Goal: Information Seeking & Learning: Check status

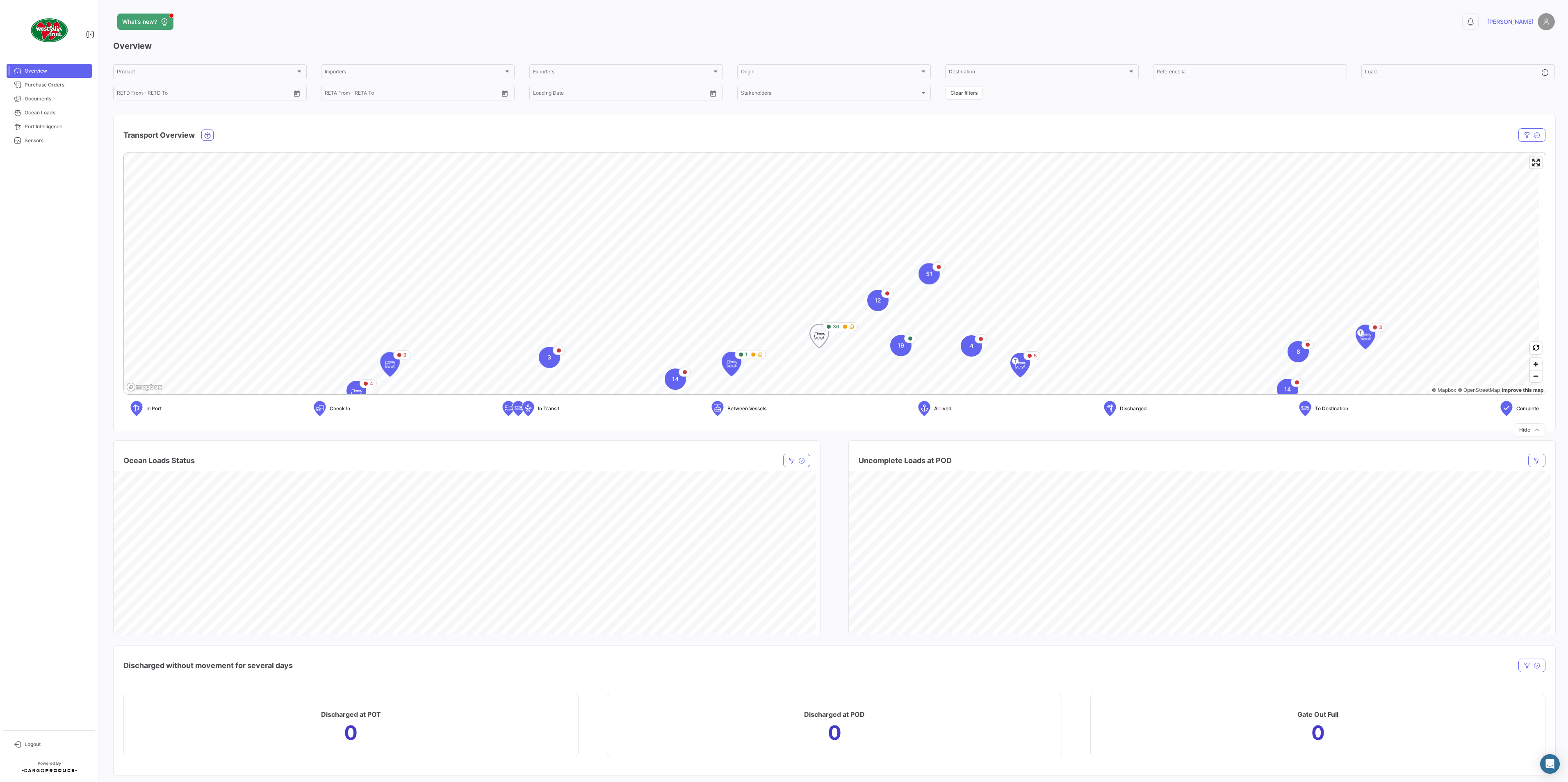
click at [818, 327] on icon "Map marker" at bounding box center [819, 336] width 19 height 24
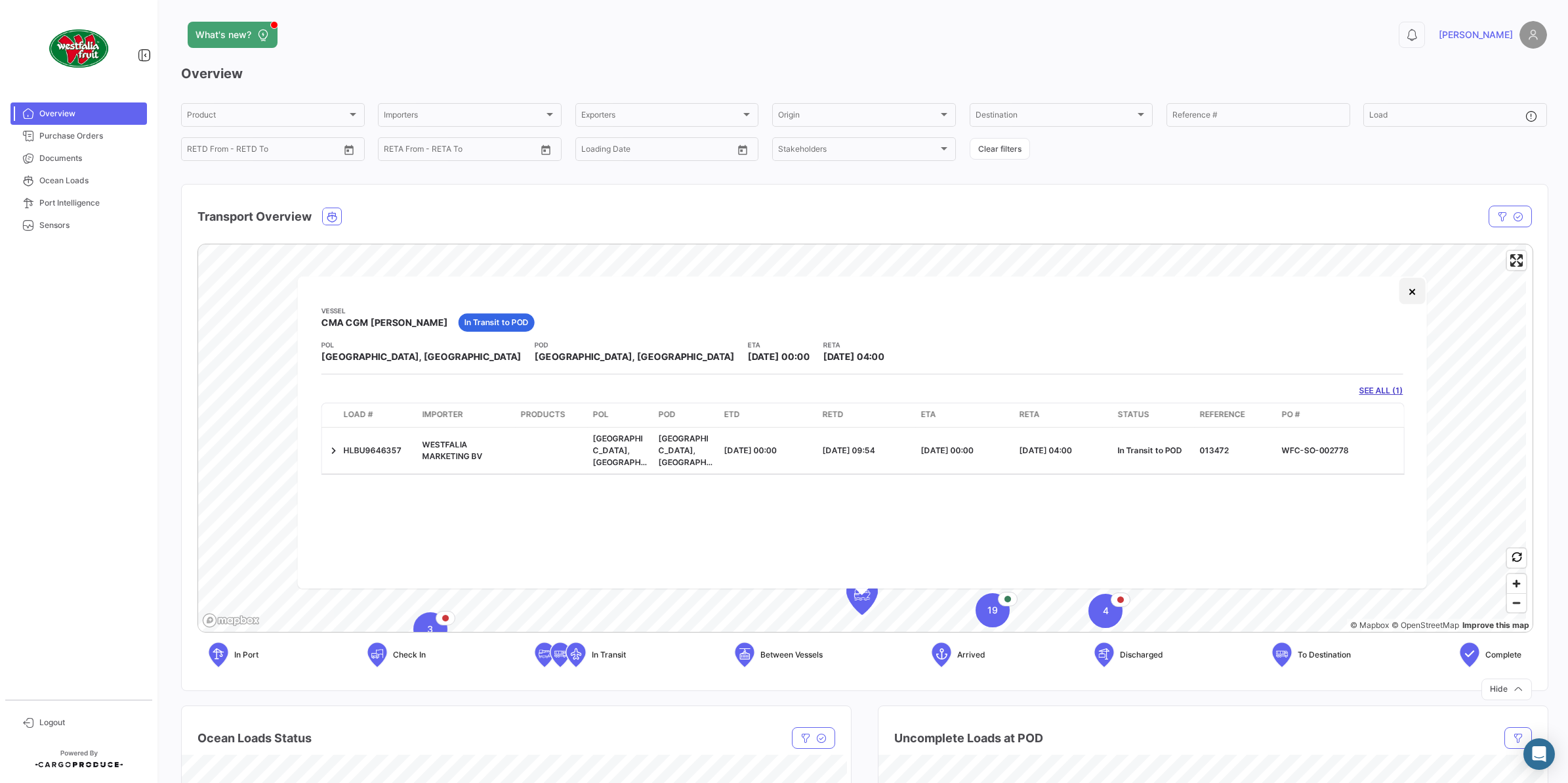
click at [1408, 297] on button "×" at bounding box center [1411, 291] width 26 height 26
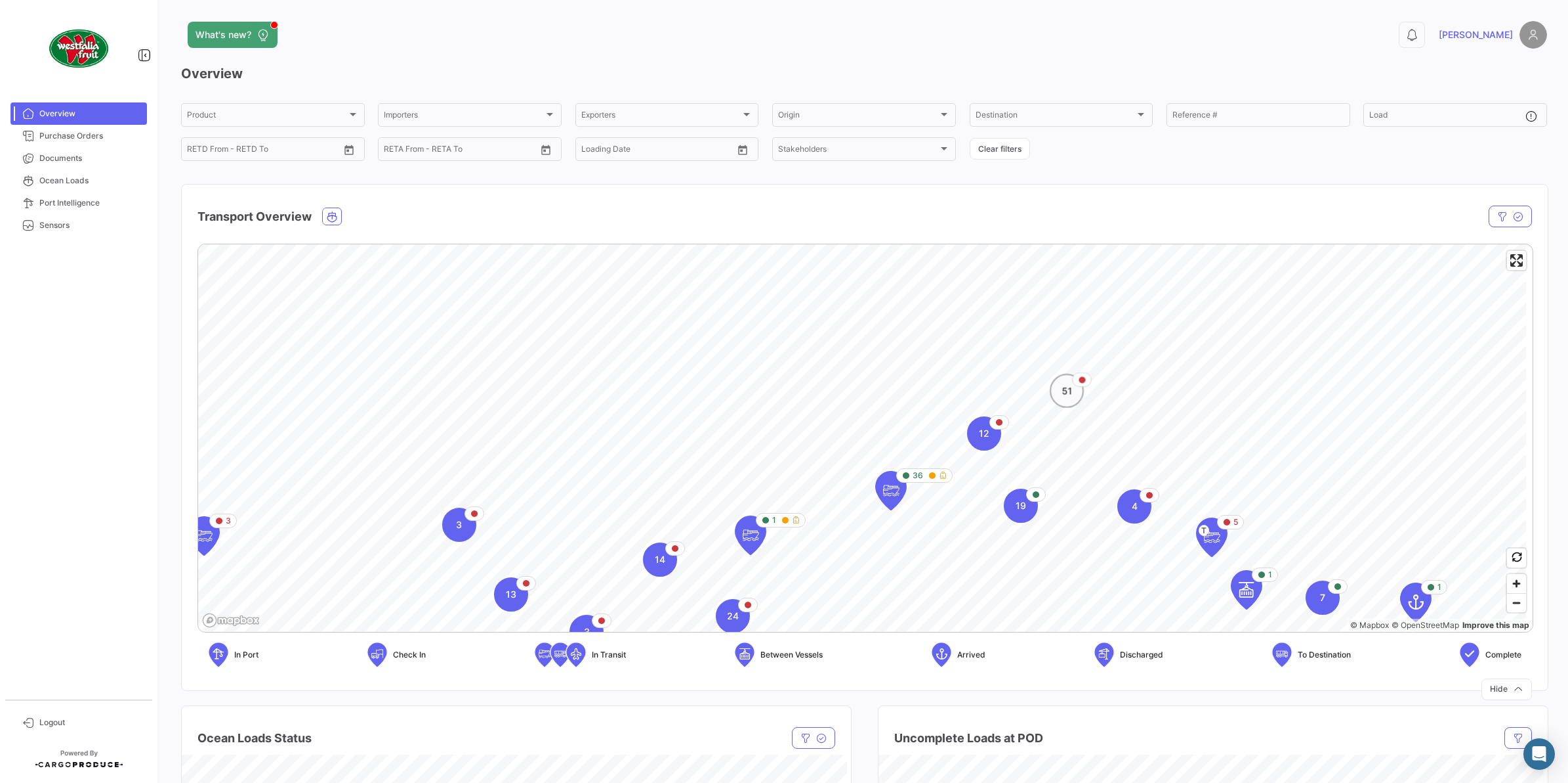
click at [1067, 398] on div "51" at bounding box center [1066, 391] width 34 height 34
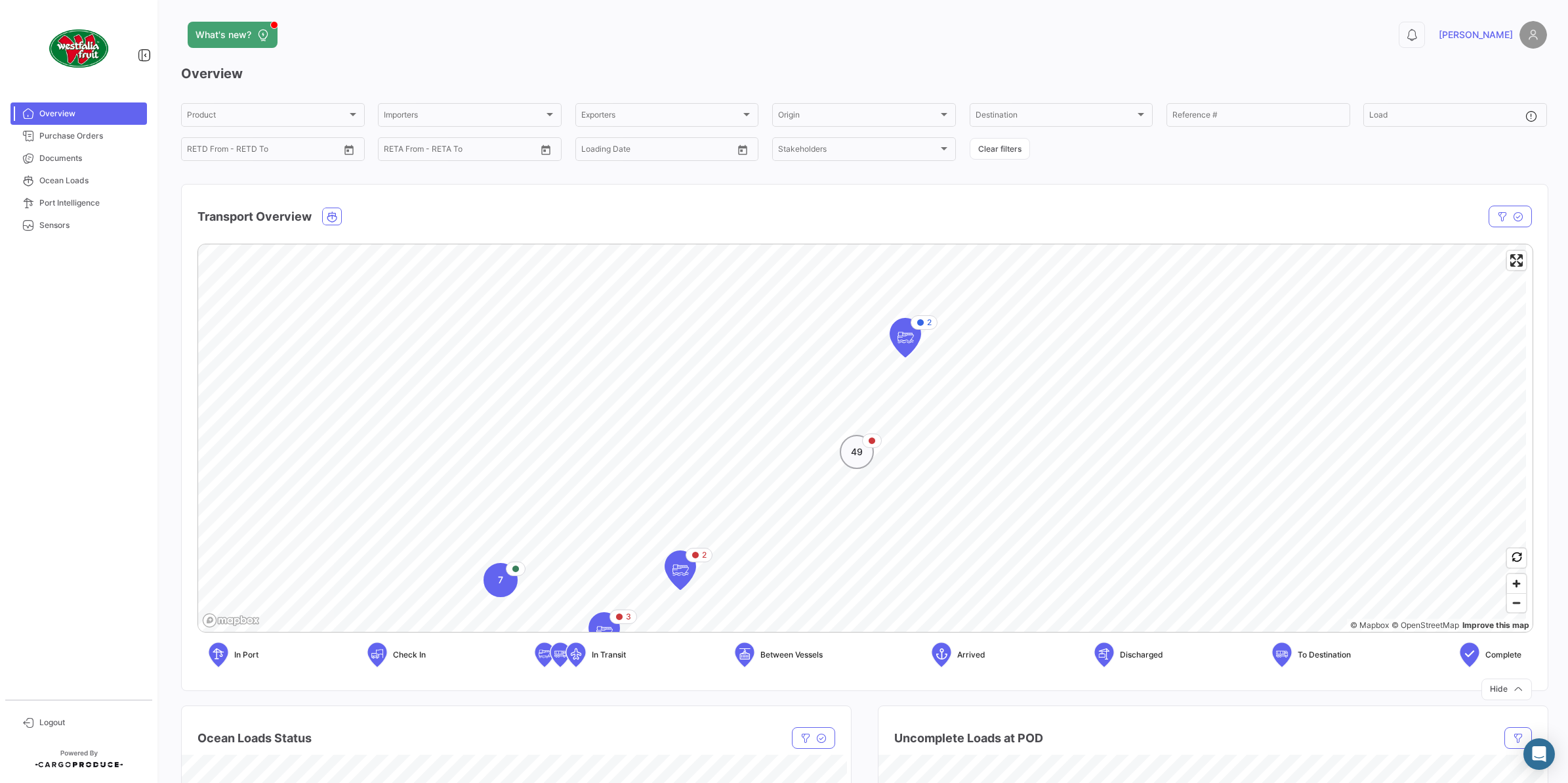
click at [864, 458] on div "49" at bounding box center [857, 451] width 34 height 34
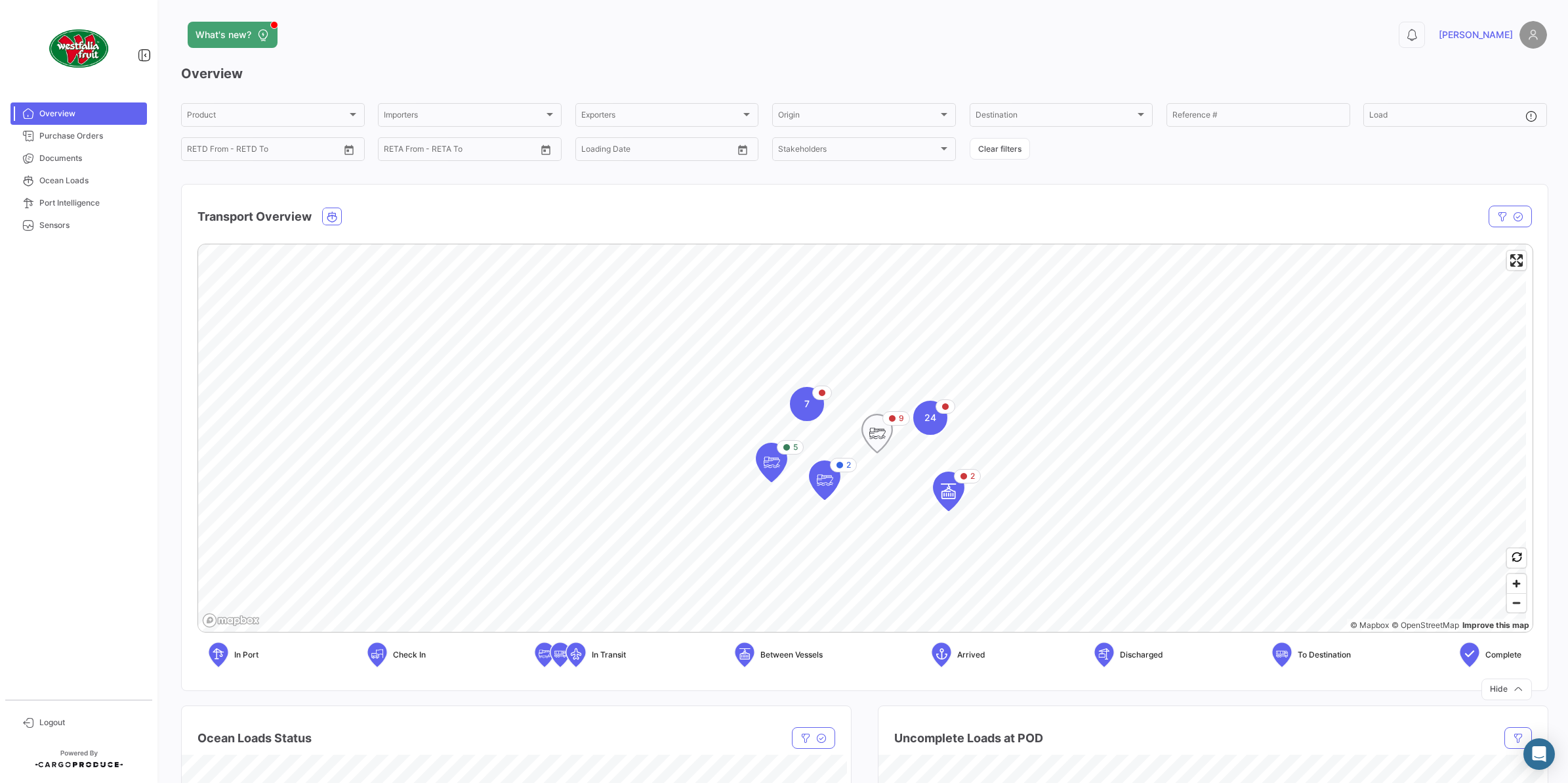
click at [879, 441] on icon "Map marker" at bounding box center [877, 434] width 19 height 27
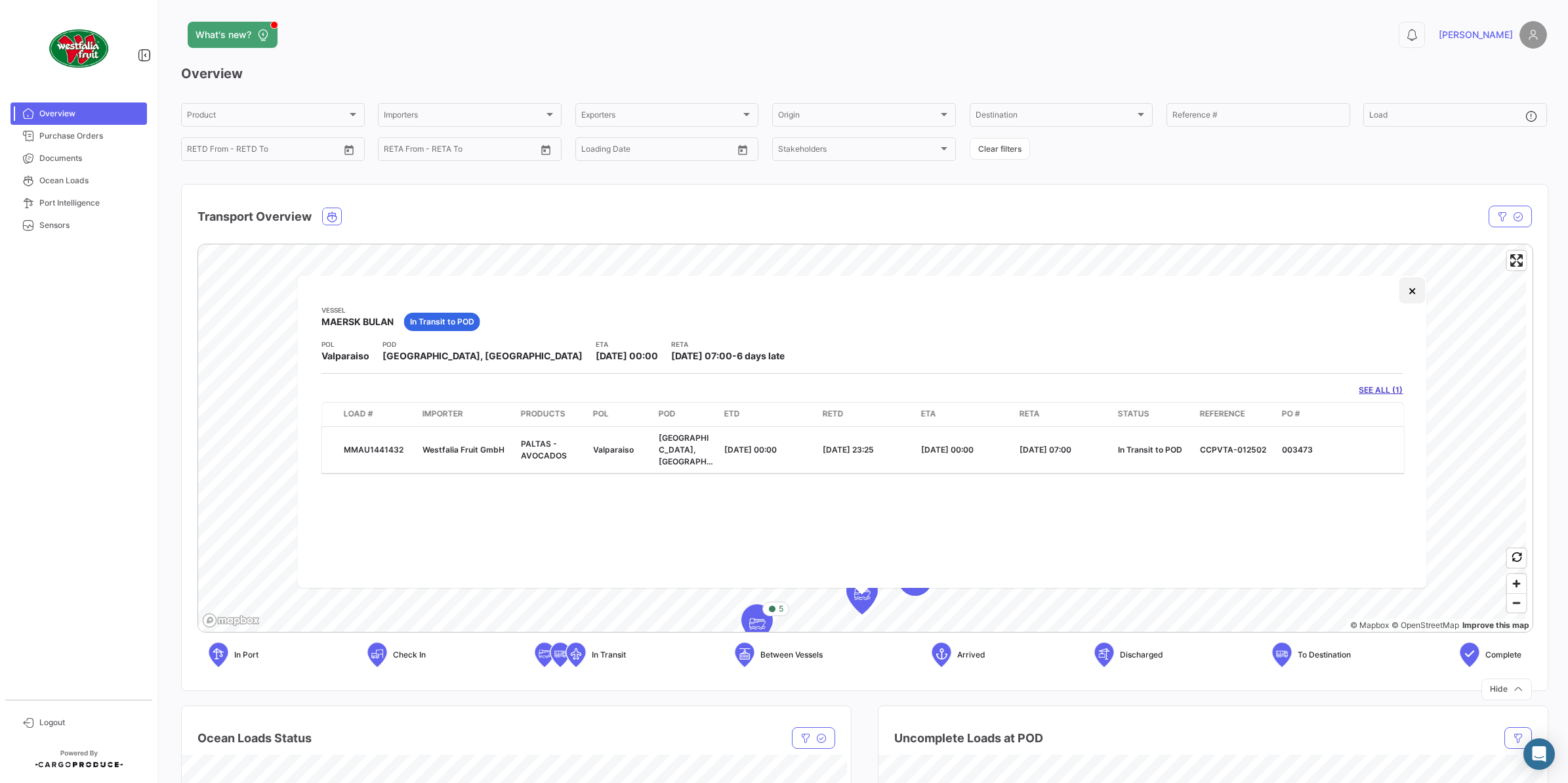
click at [1416, 291] on button "×" at bounding box center [1411, 290] width 26 height 26
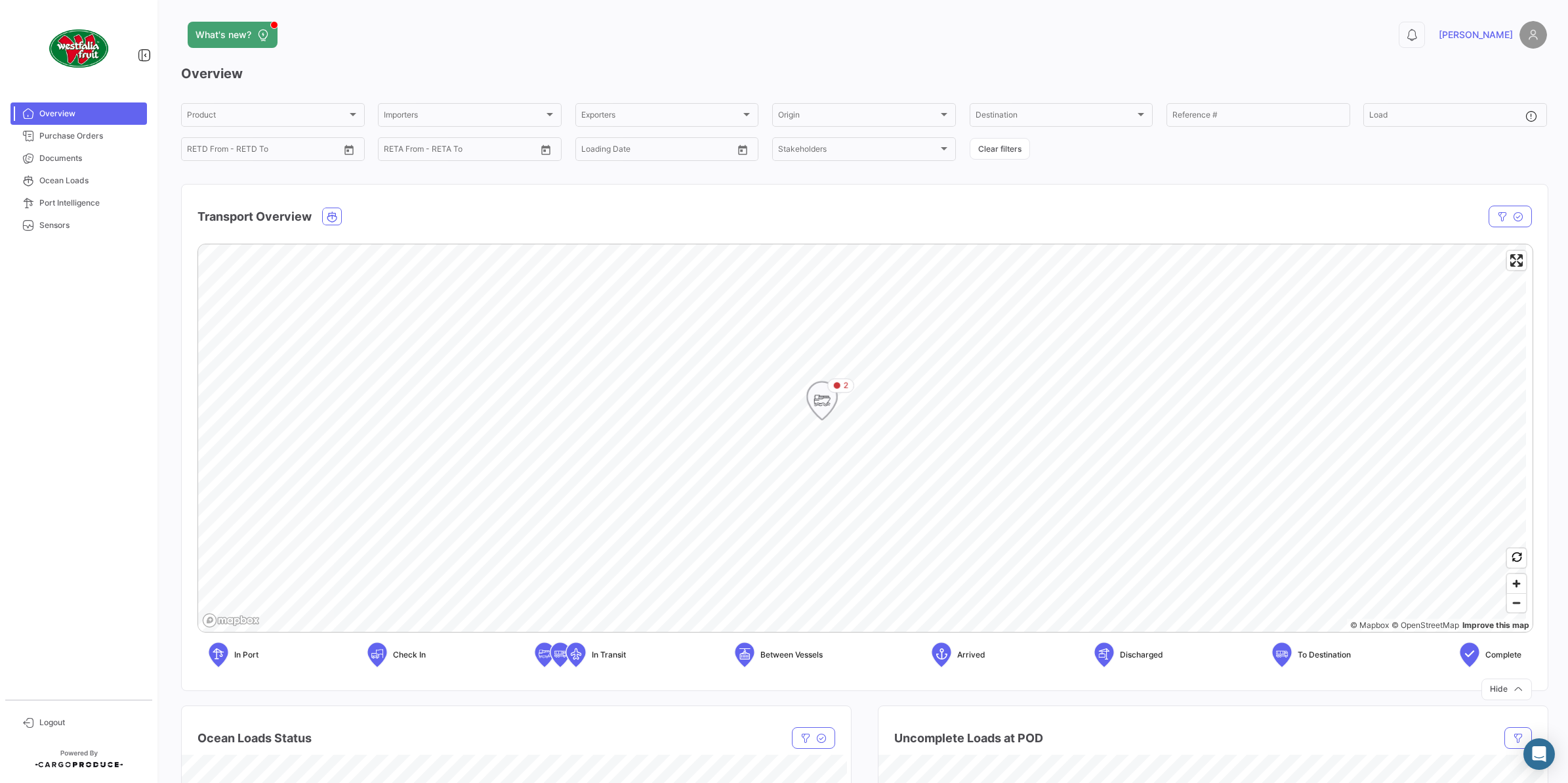
click at [808, 414] on icon "Map marker" at bounding box center [822, 400] width 31 height 39
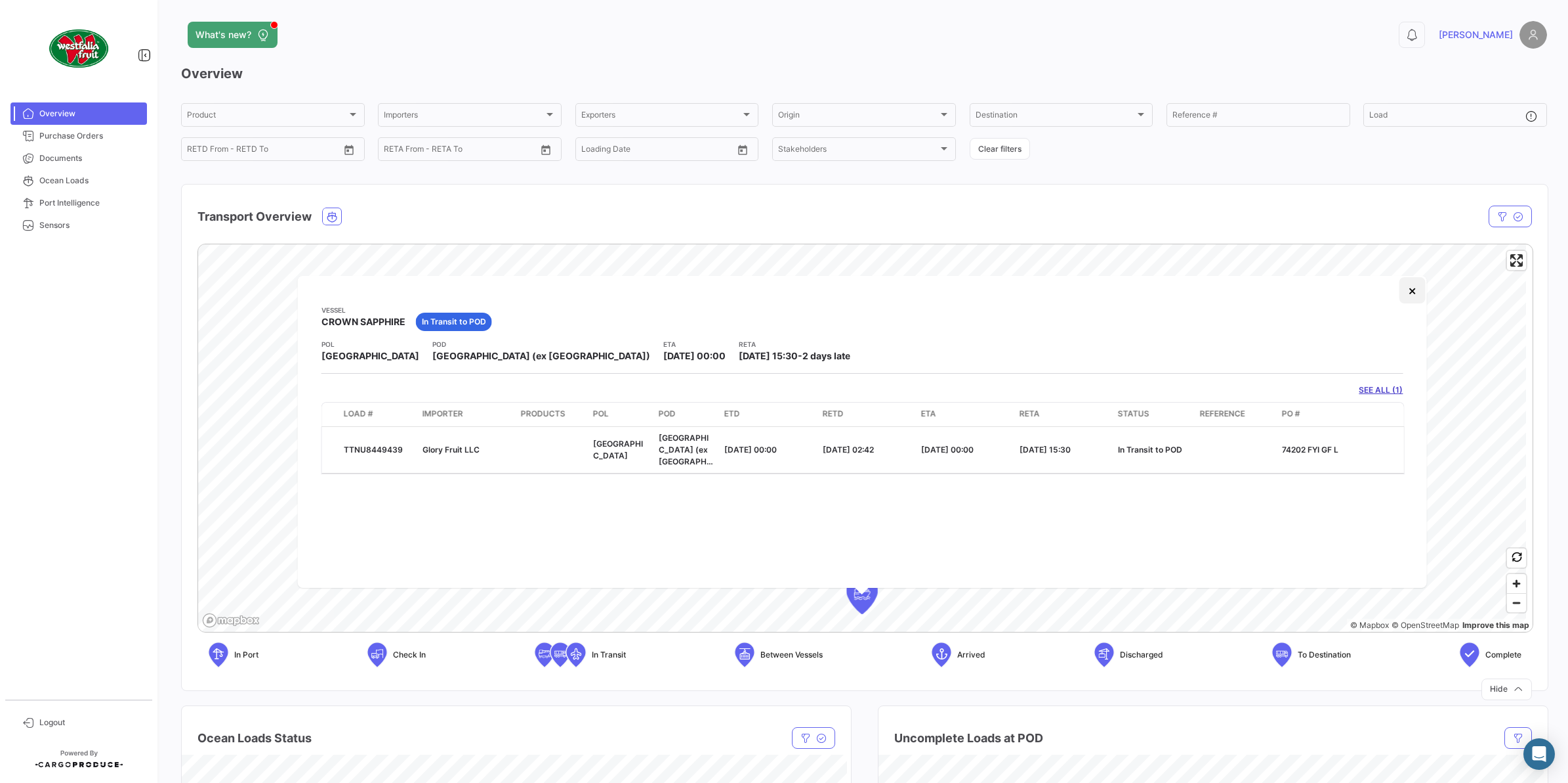
click at [1407, 286] on button "×" at bounding box center [1411, 290] width 26 height 26
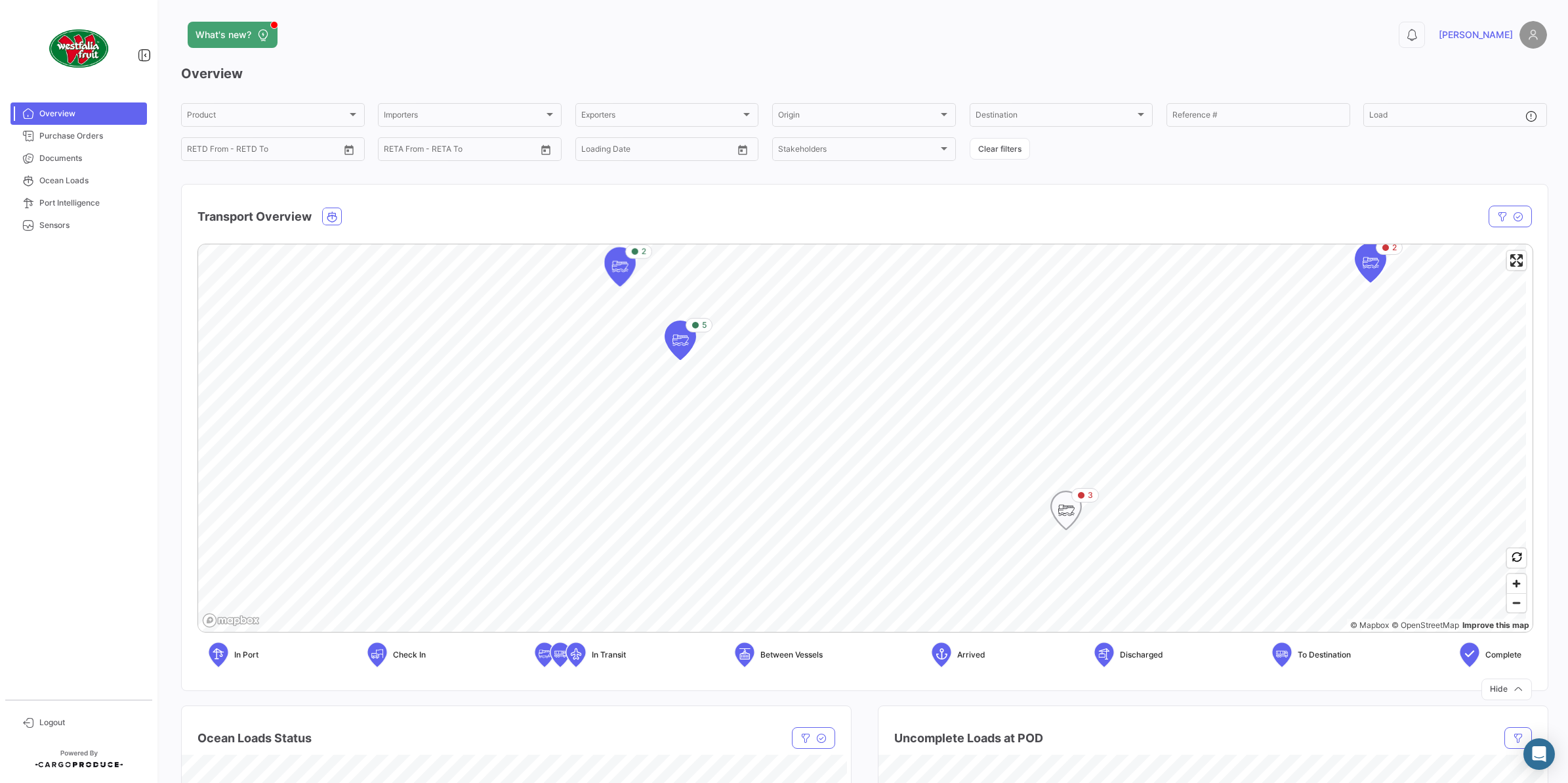
click at [1061, 504] on icon "Map marker" at bounding box center [1066, 510] width 19 height 27
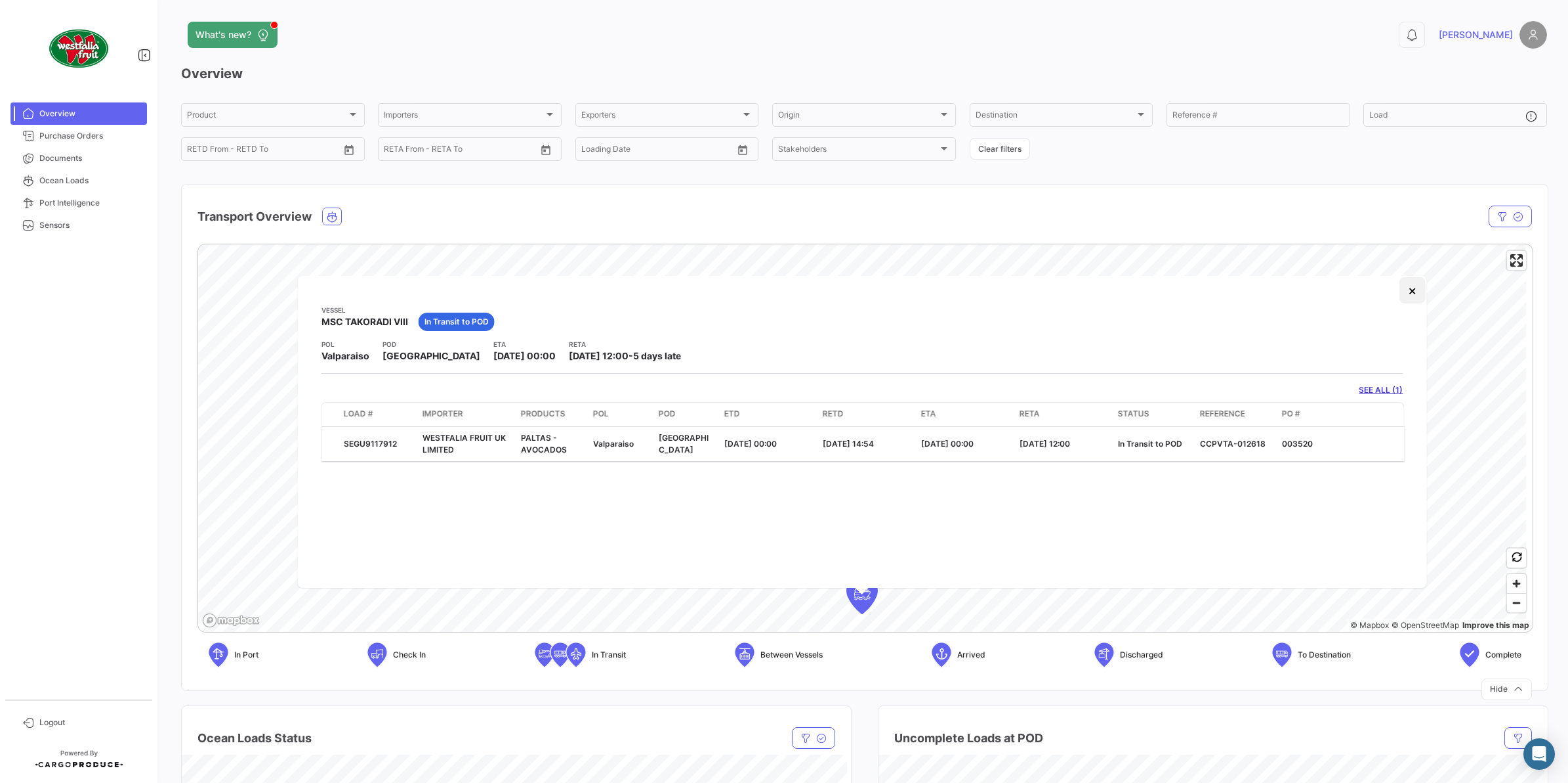
click at [1411, 296] on button "×" at bounding box center [1411, 290] width 26 height 26
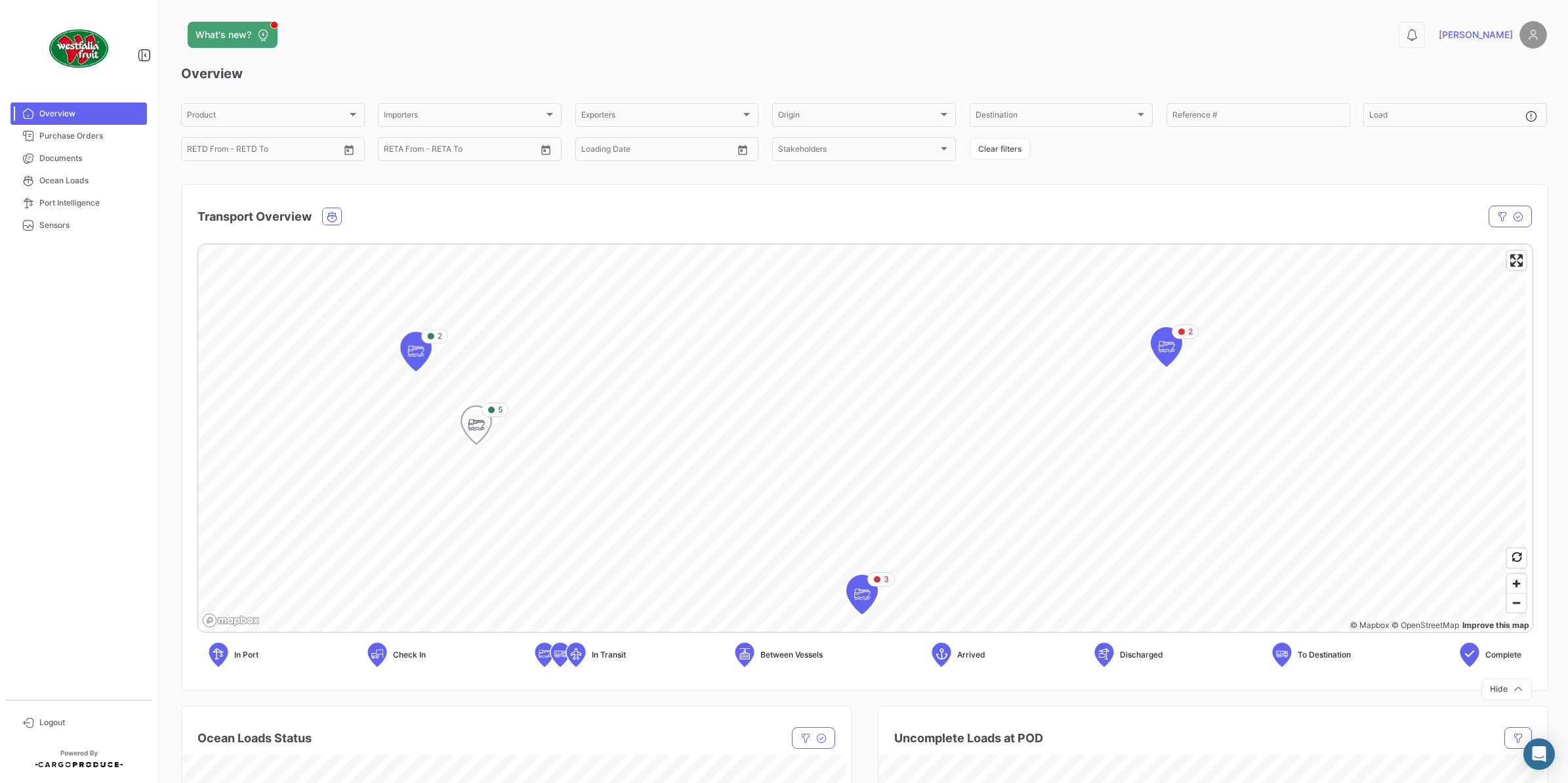
click at [483, 430] on icon "Map marker" at bounding box center [476, 425] width 19 height 27
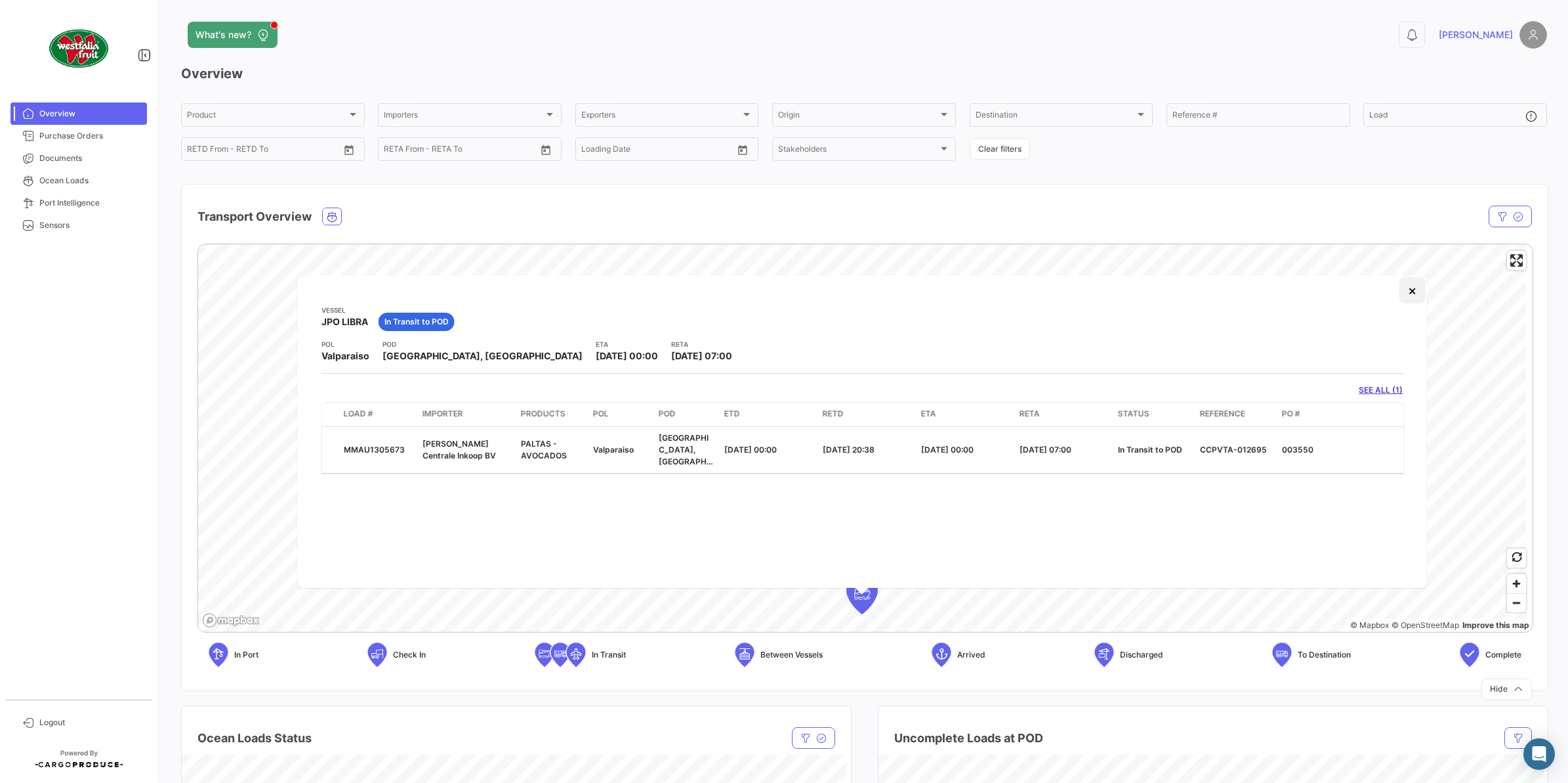
click at [1420, 289] on button "×" at bounding box center [1411, 290] width 26 height 26
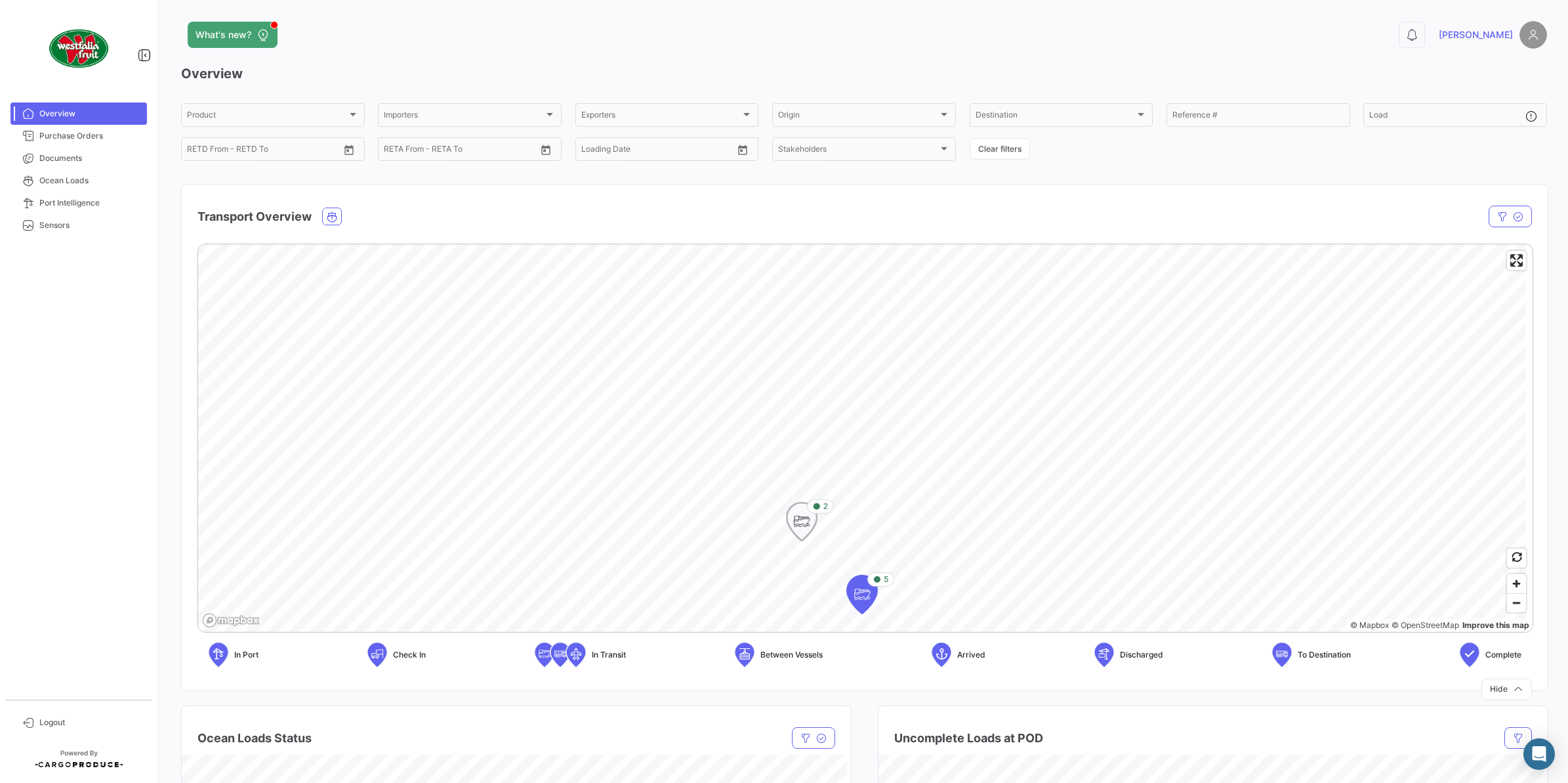
click at [804, 516] on icon "Map marker" at bounding box center [801, 522] width 19 height 27
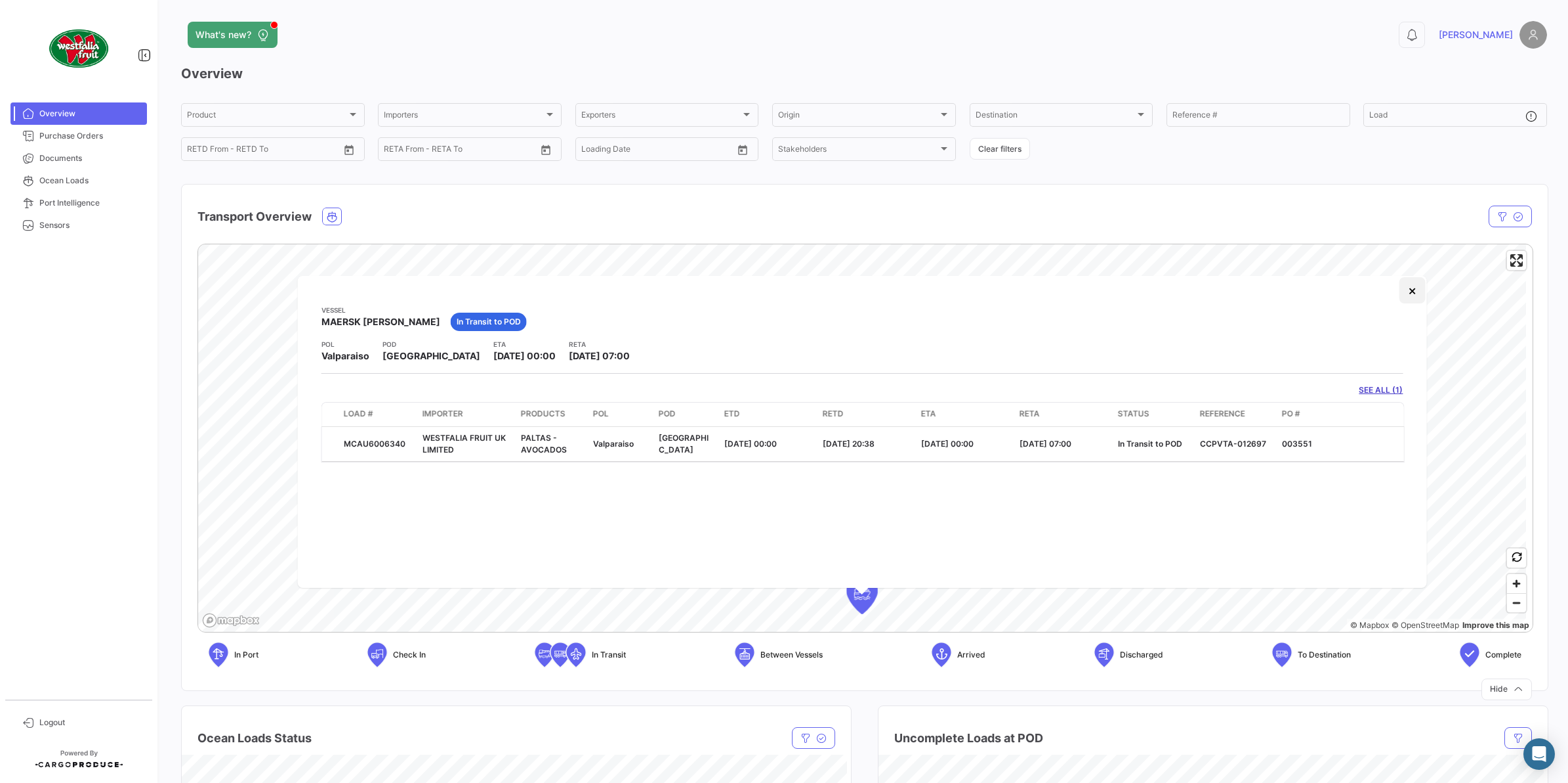
click at [1412, 302] on button "×" at bounding box center [1411, 290] width 26 height 26
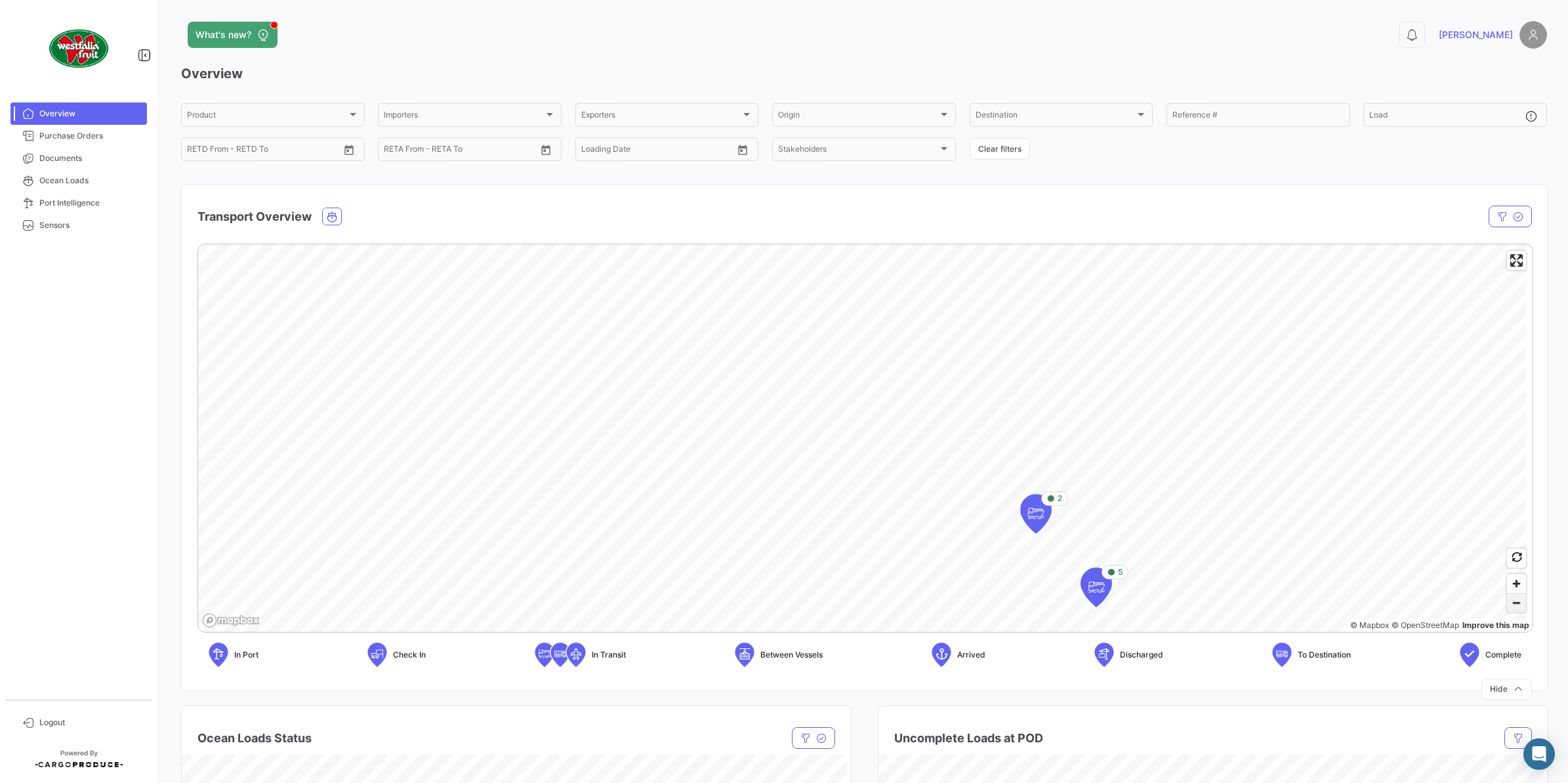
click at [1514, 595] on span "Zoom out" at bounding box center [1516, 602] width 19 height 19
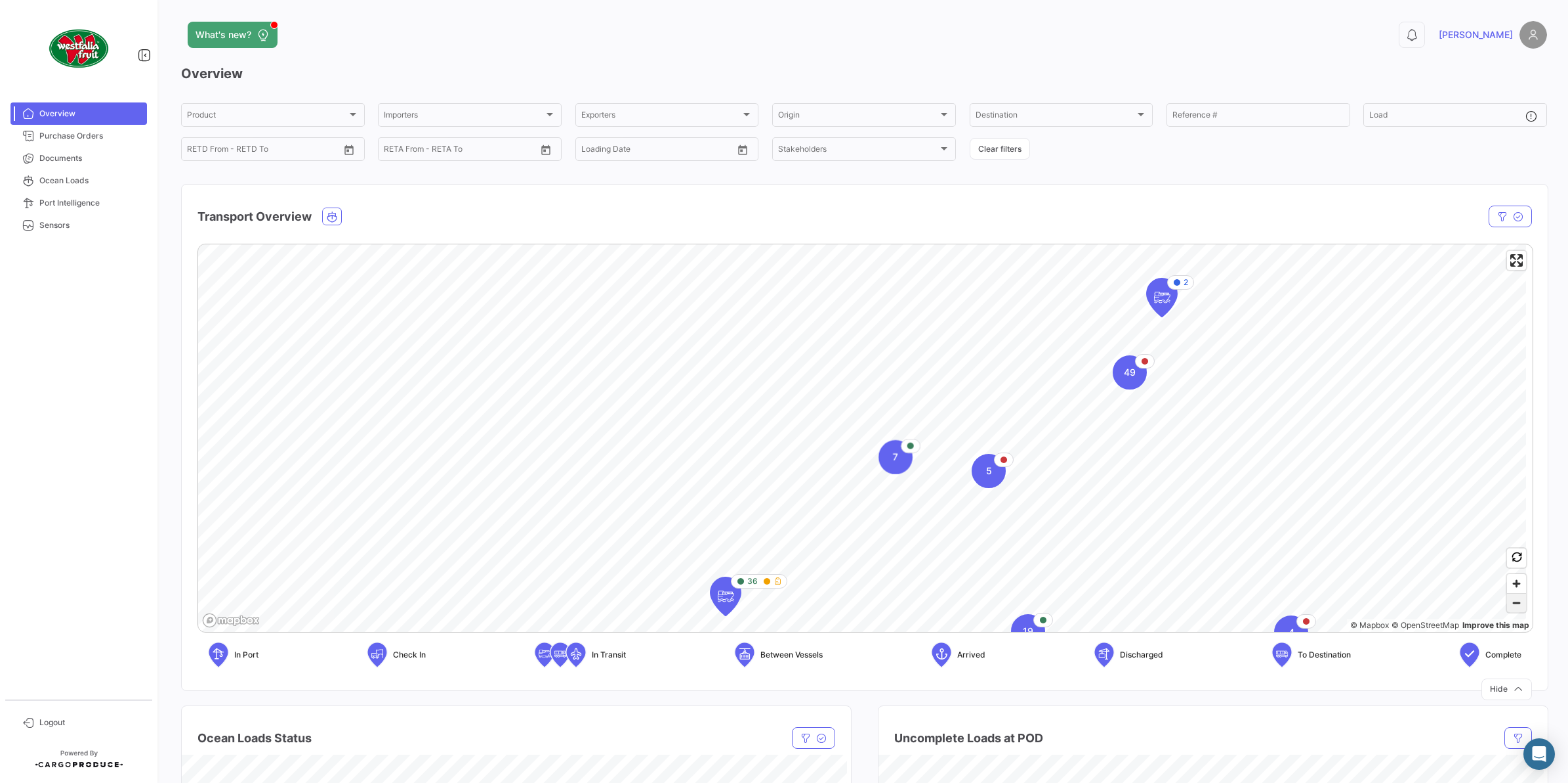
click at [1514, 595] on span "Zoom out" at bounding box center [1516, 602] width 19 height 19
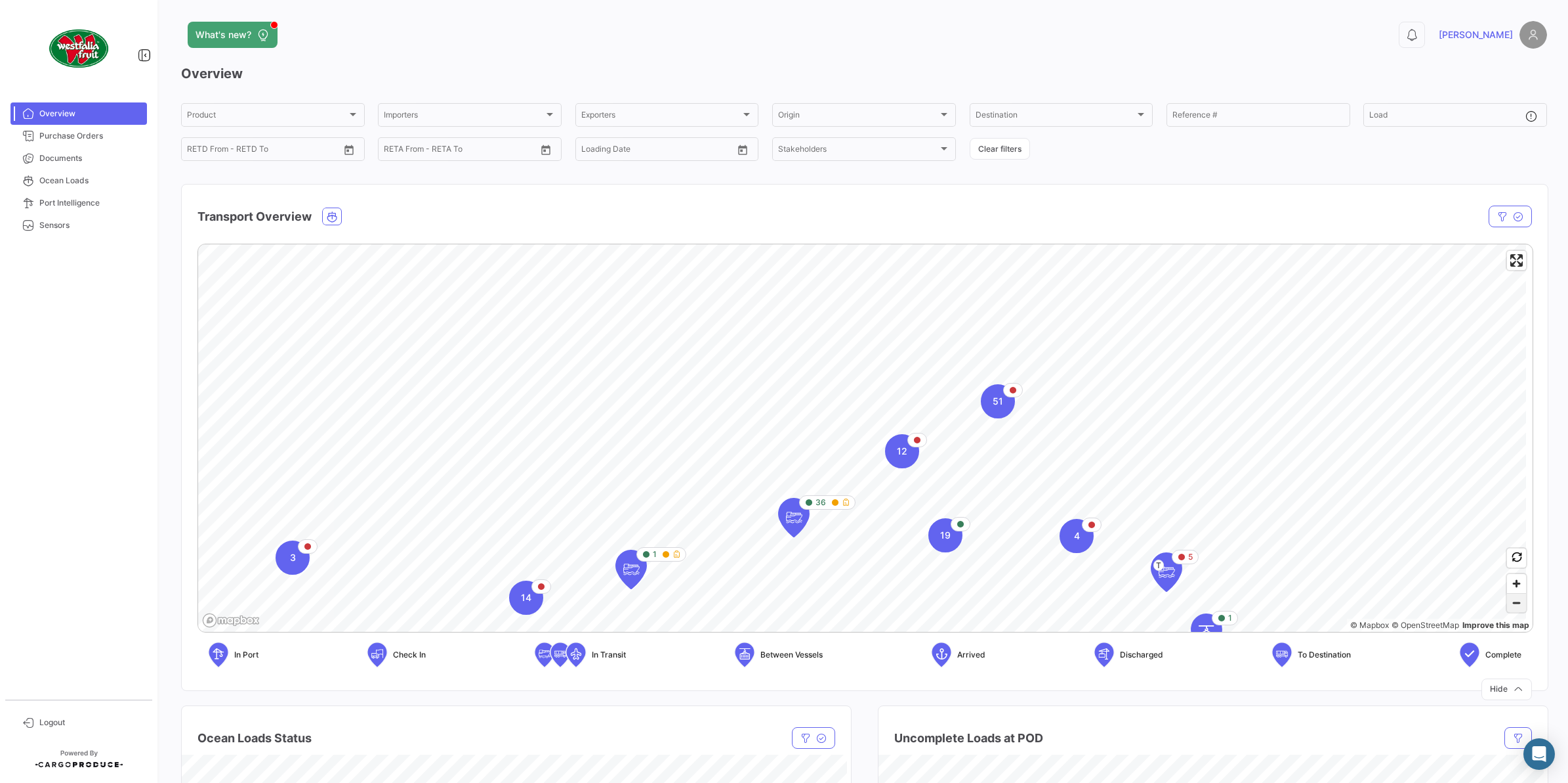
click at [1514, 595] on span "Zoom out" at bounding box center [1516, 602] width 19 height 19
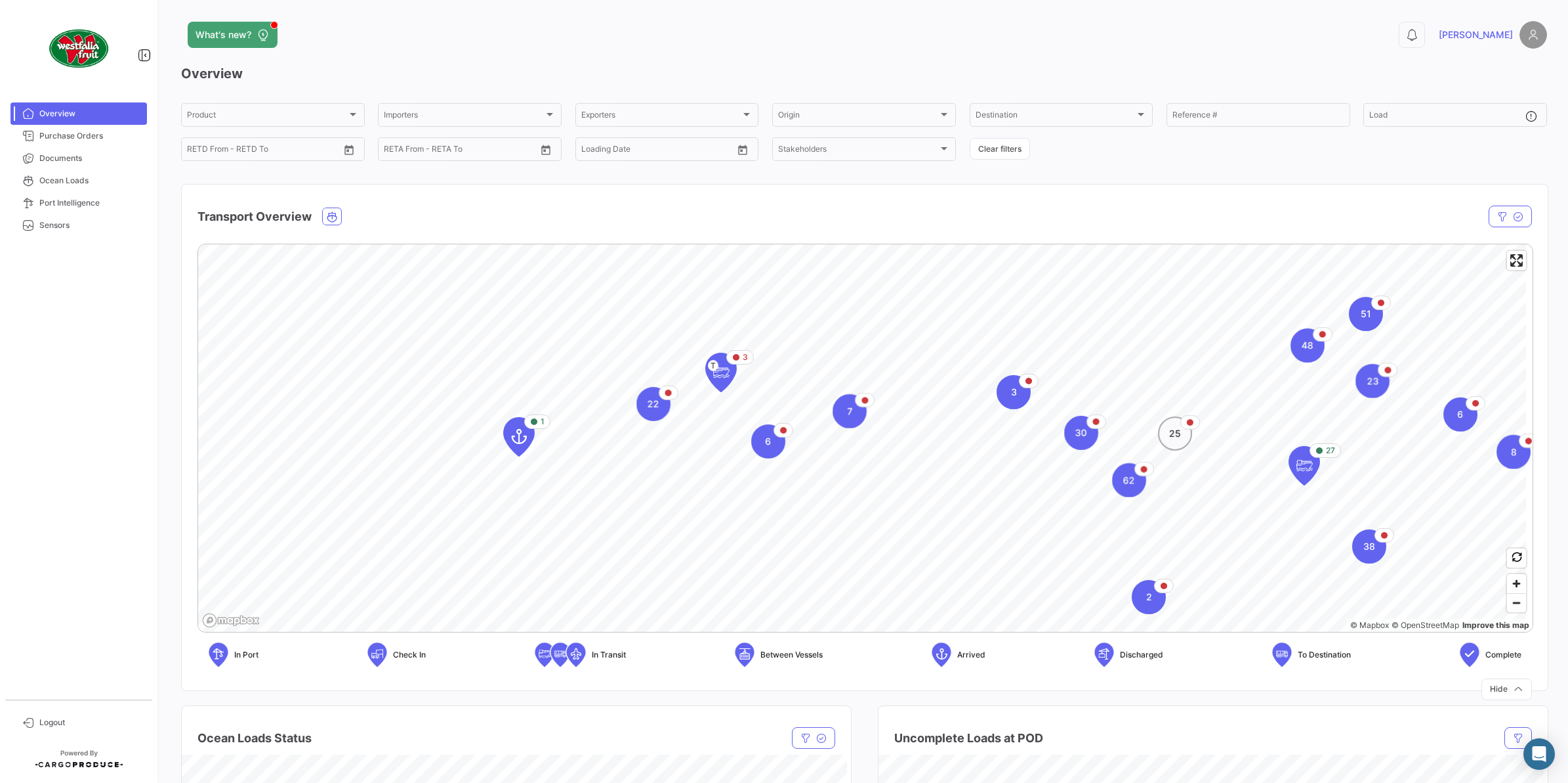
click at [1090, 448] on app-map-cluster-icon "30" at bounding box center [1081, 433] width 34 height 34
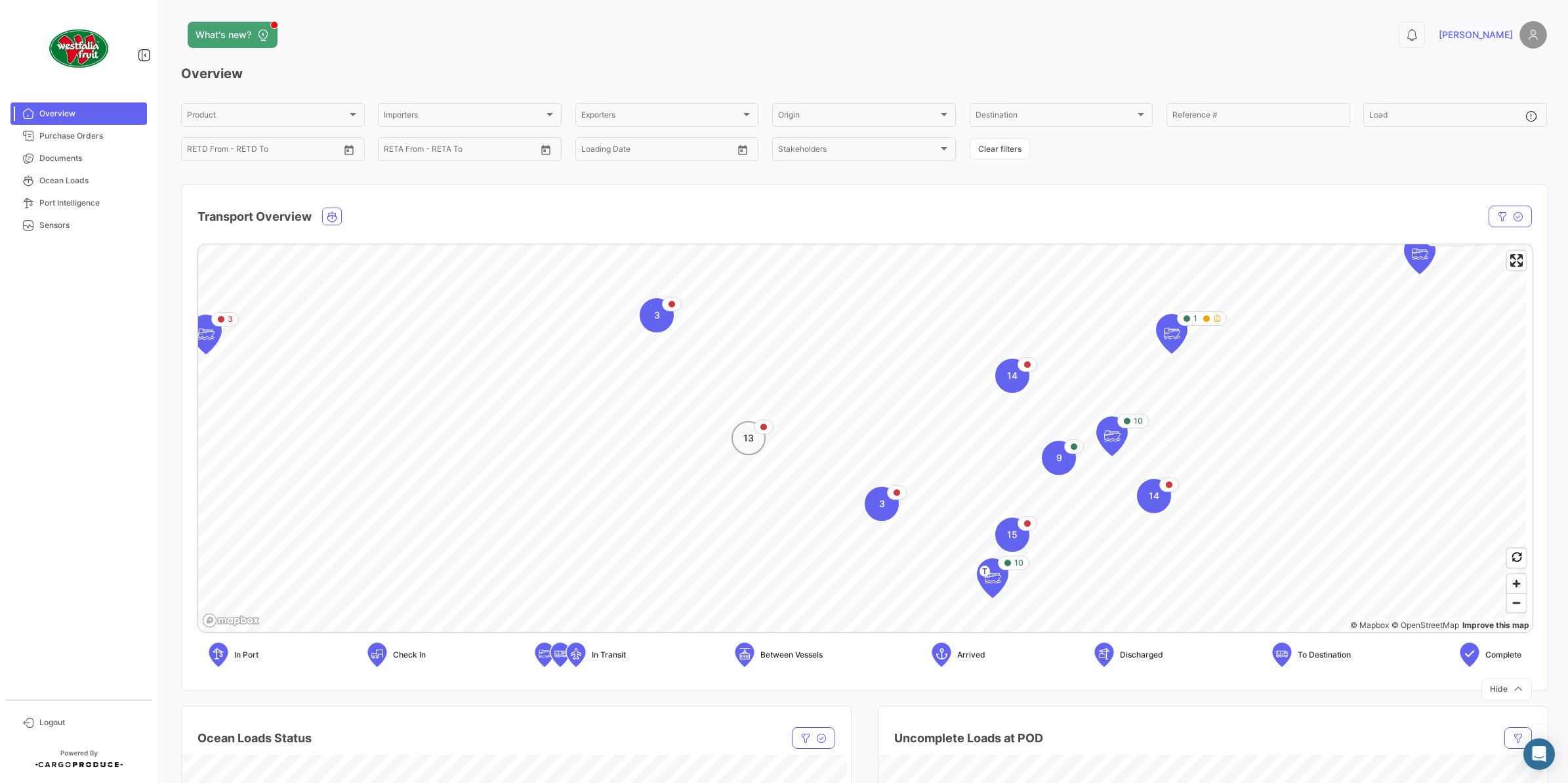
click at [756, 438] on div "13" at bounding box center [748, 438] width 34 height 34
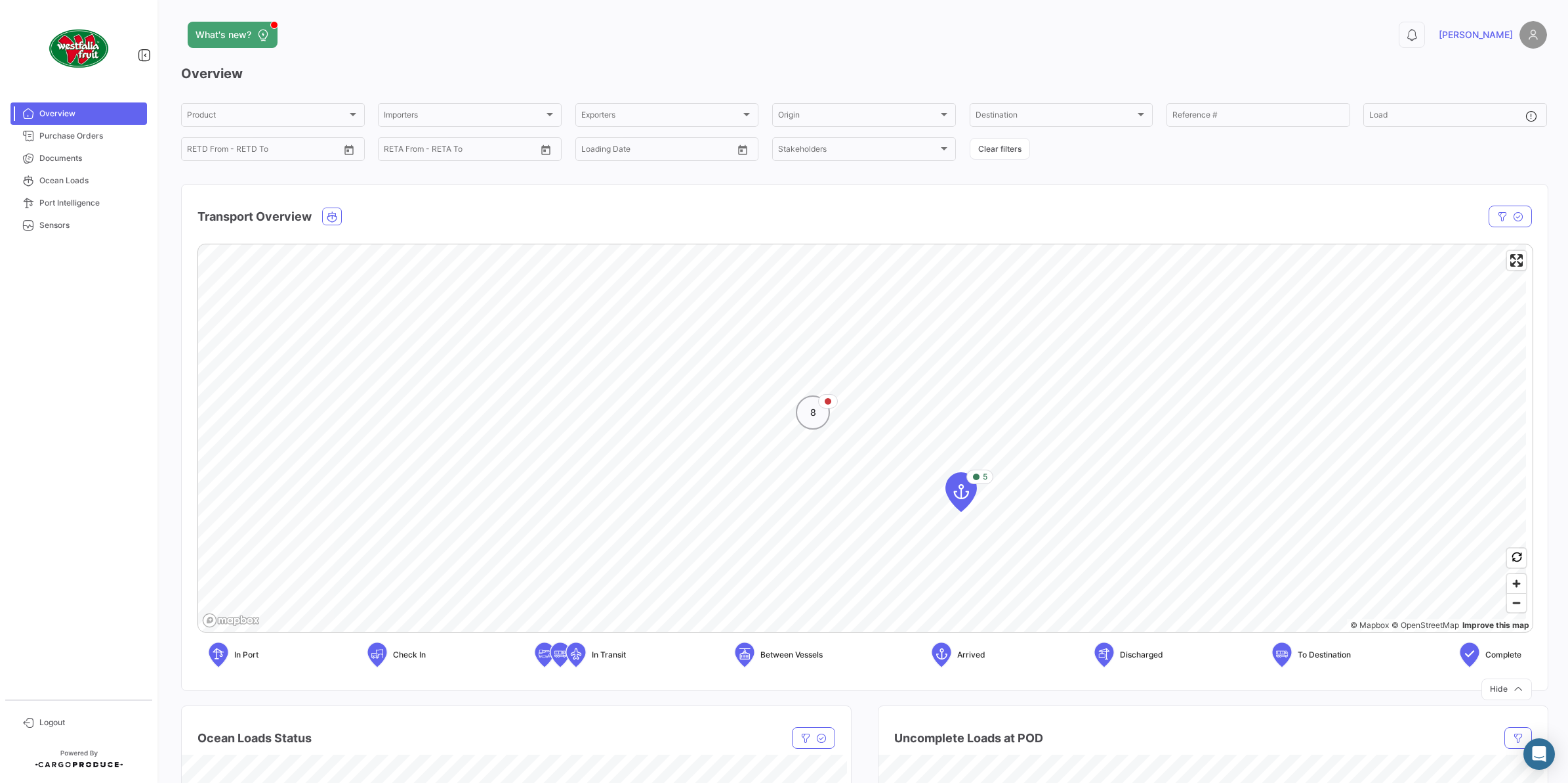
click at [816, 417] on span "8" at bounding box center [813, 412] width 6 height 13
click at [815, 404] on icon "Map marker" at bounding box center [809, 397] width 19 height 27
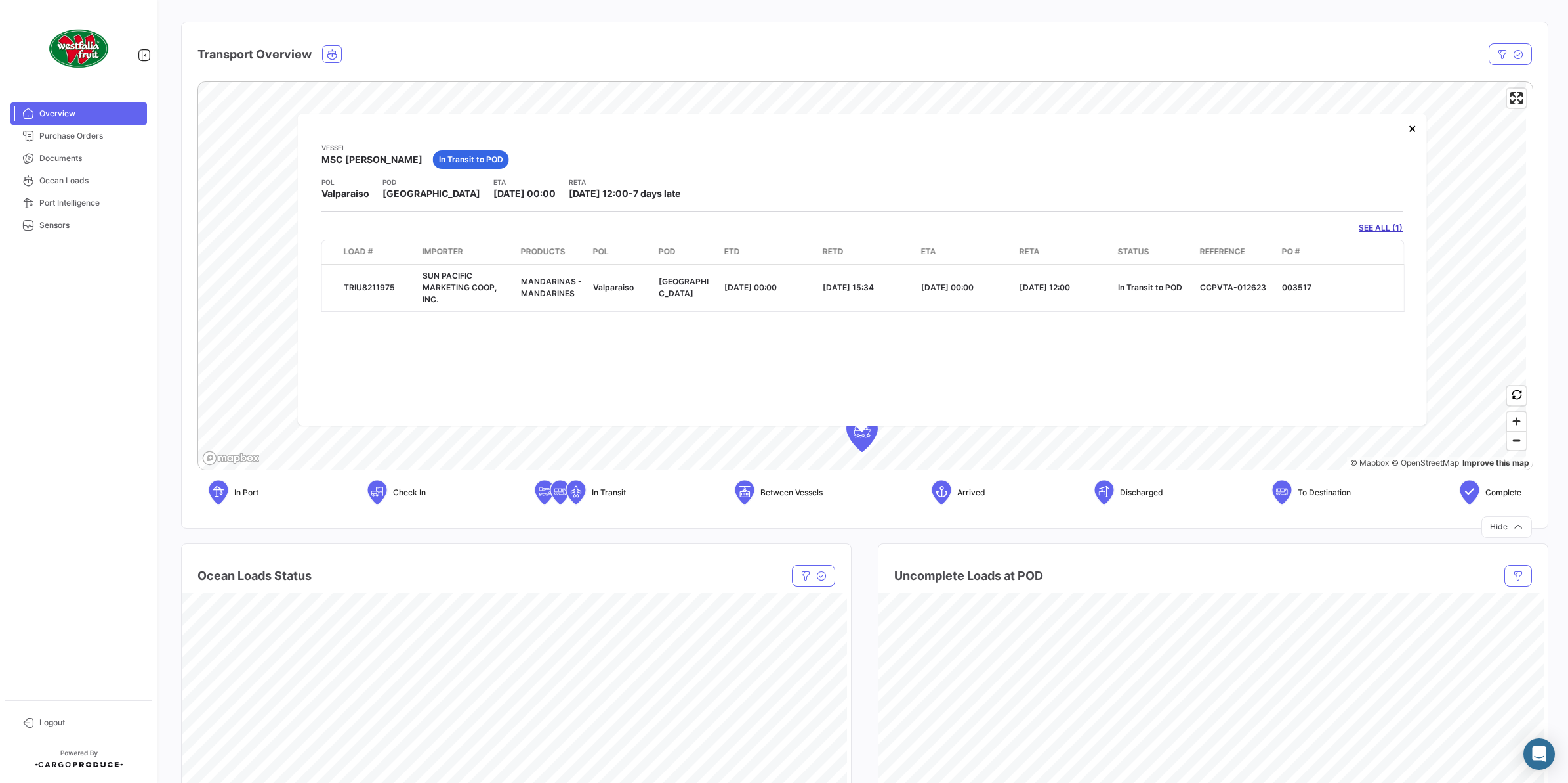
scroll to position [164, 0]
click at [1411, 133] on button "×" at bounding box center [1411, 125] width 26 height 26
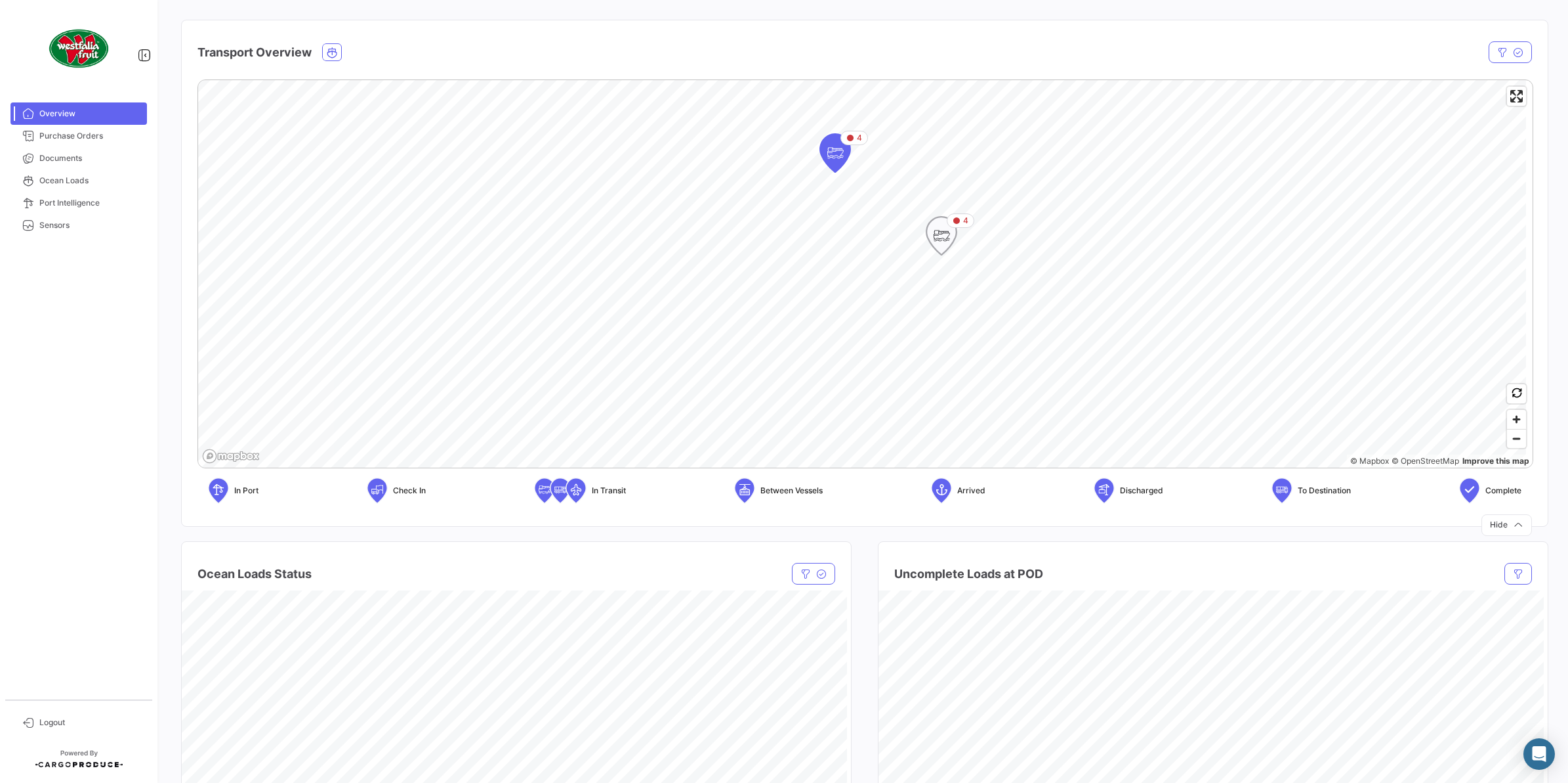
click at [946, 245] on icon "Map marker" at bounding box center [941, 236] width 19 height 27
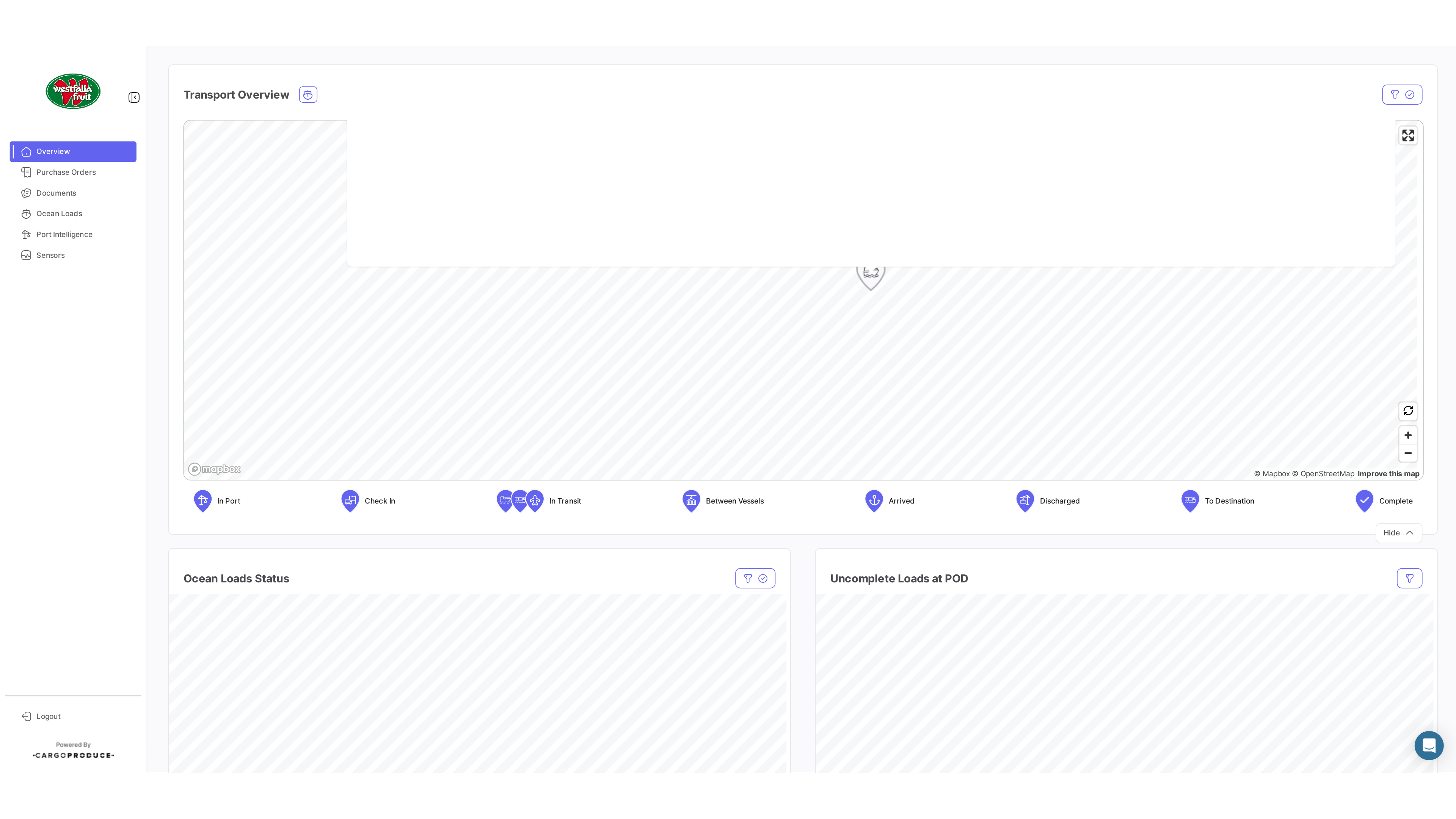
scroll to position [0, 0]
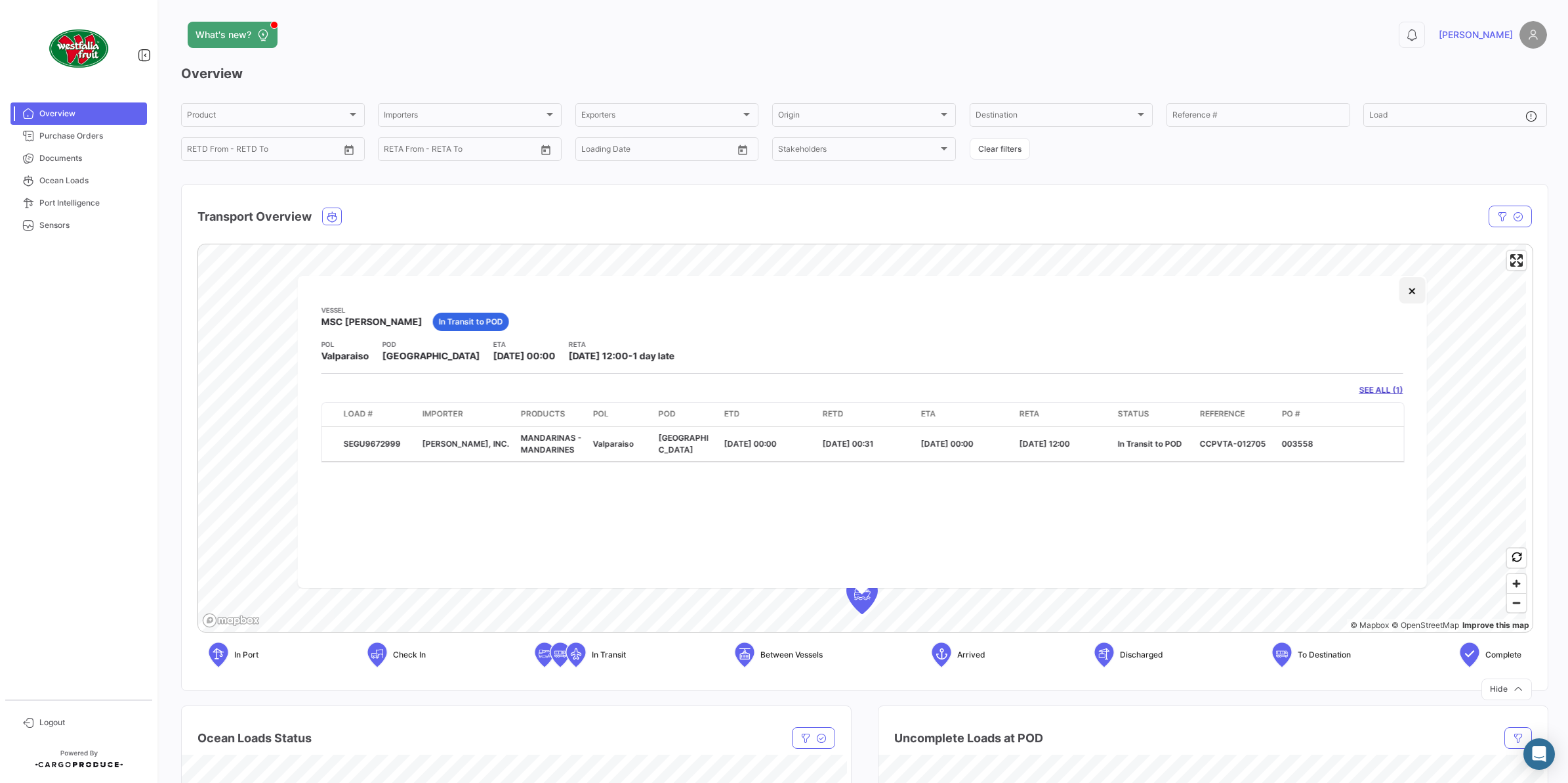
click at [1416, 298] on button "×" at bounding box center [1411, 290] width 26 height 26
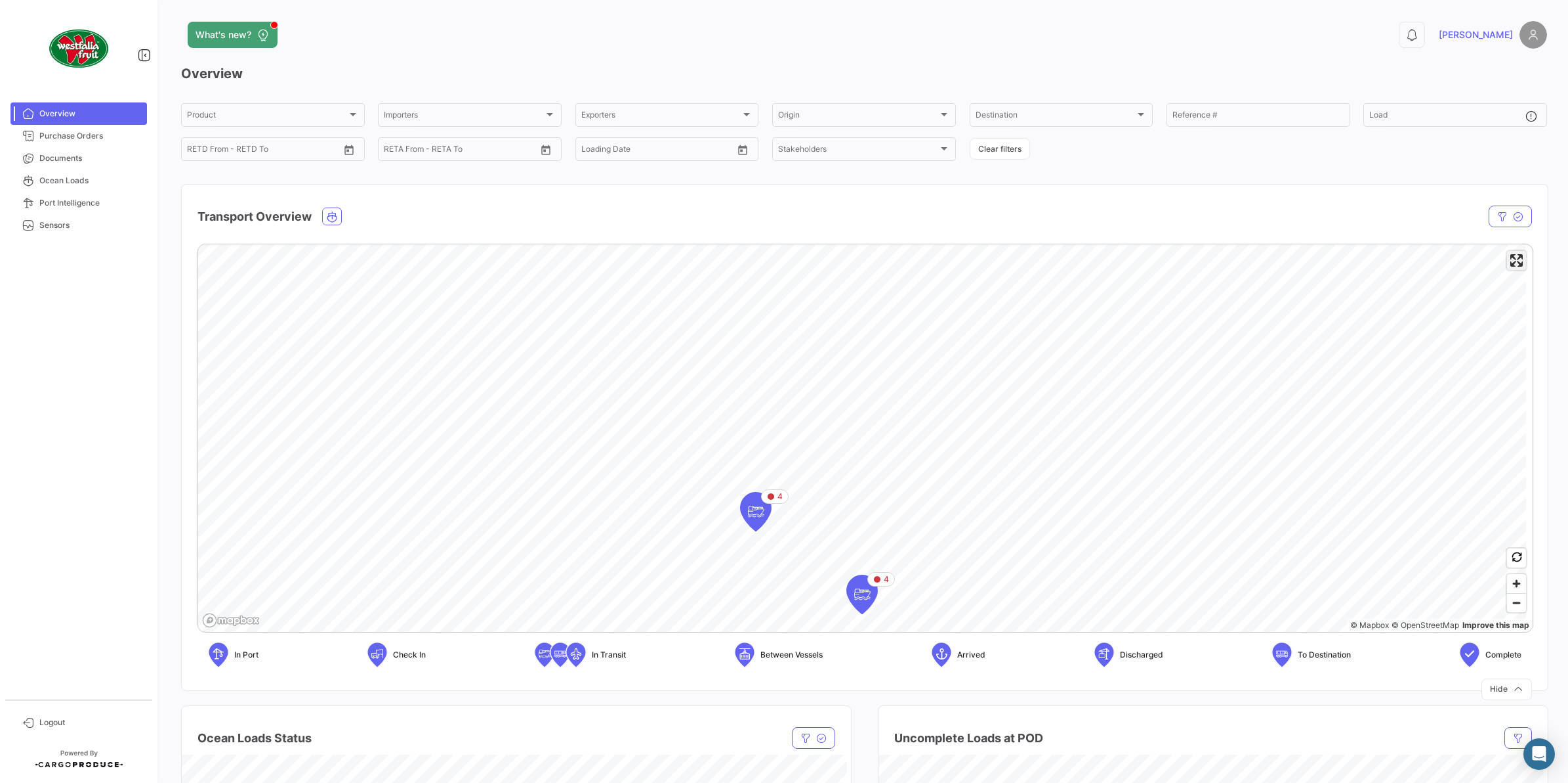
click at [1513, 269] on span "Enter fullscreen" at bounding box center [1516, 259] width 19 height 19
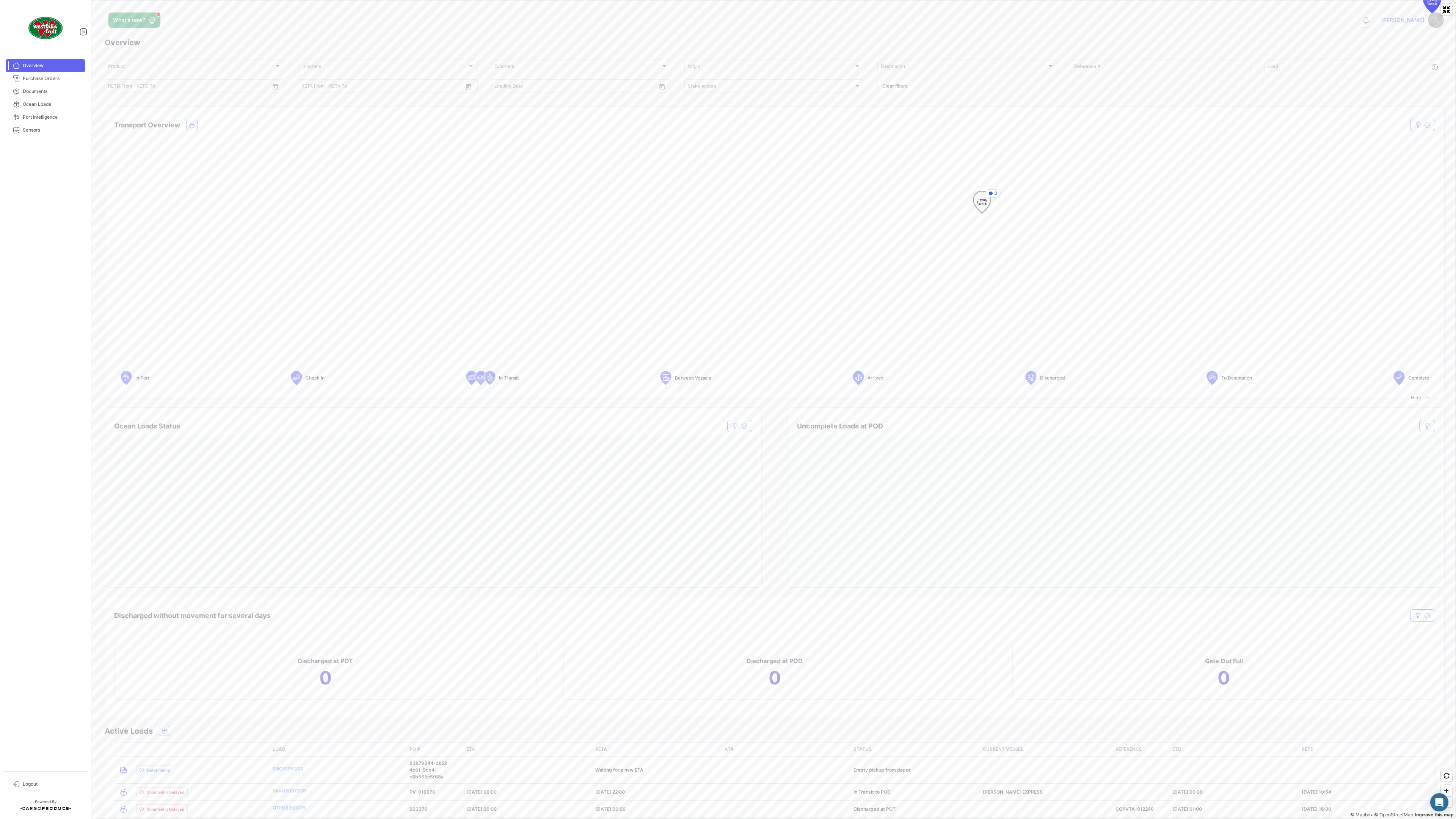
click at [987, 203] on icon "Map marker" at bounding box center [982, 202] width 11 height 16
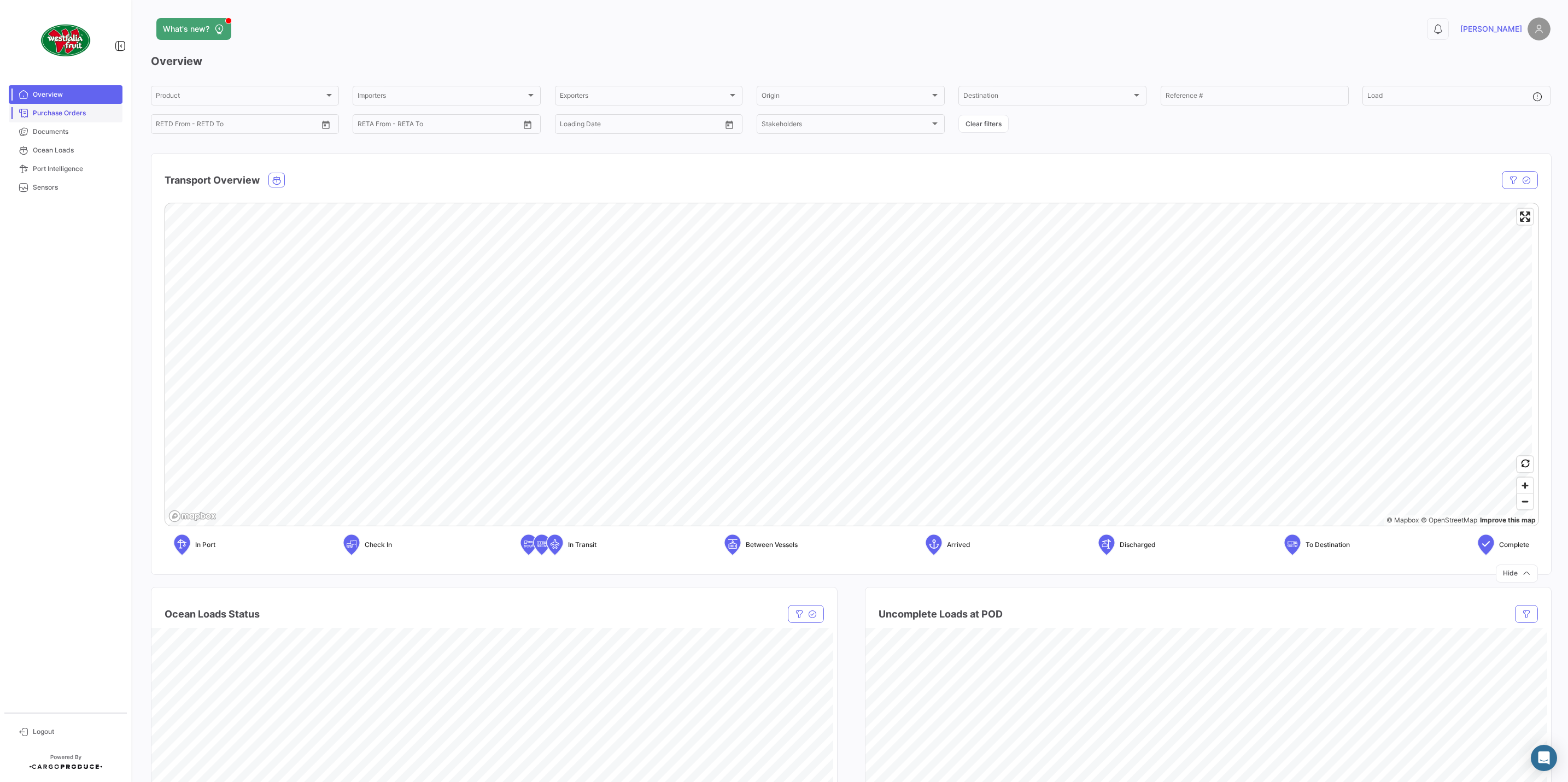
click at [63, 113] on span "Purchase Orders" at bounding box center [75, 113] width 86 height 10
click at [61, 90] on span "Overview" at bounding box center [75, 94] width 86 height 10
click at [1521, 506] on span "Zoom out" at bounding box center [1525, 501] width 15 height 15
click at [1522, 507] on span "Zoom out" at bounding box center [1525, 501] width 15 height 15
click at [1095, 389] on icon "Map marker" at bounding box center [1101, 384] width 15 height 23
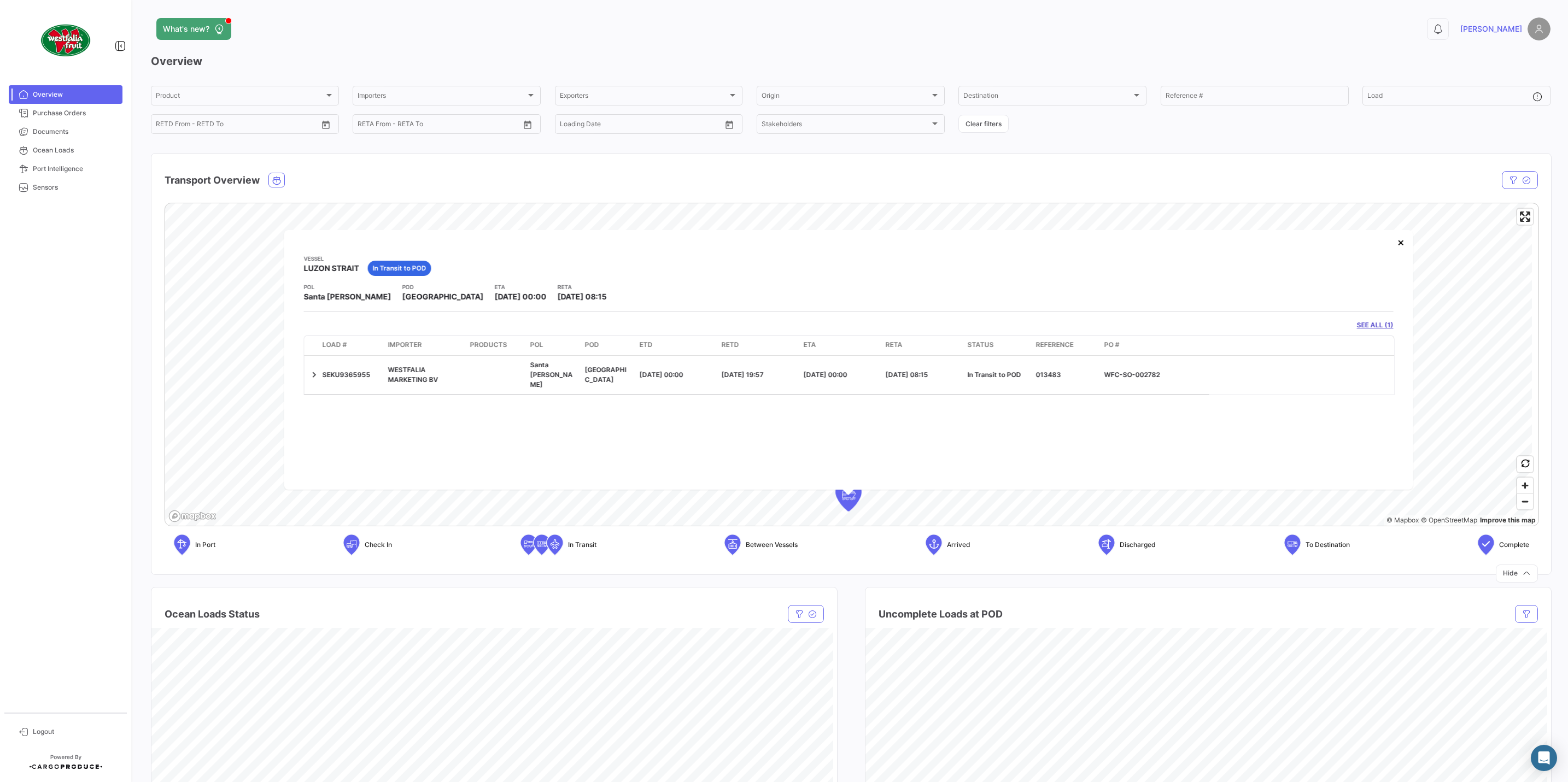
click at [1519, 37] on link "[PERSON_NAME]" at bounding box center [1505, 29] width 90 height 23
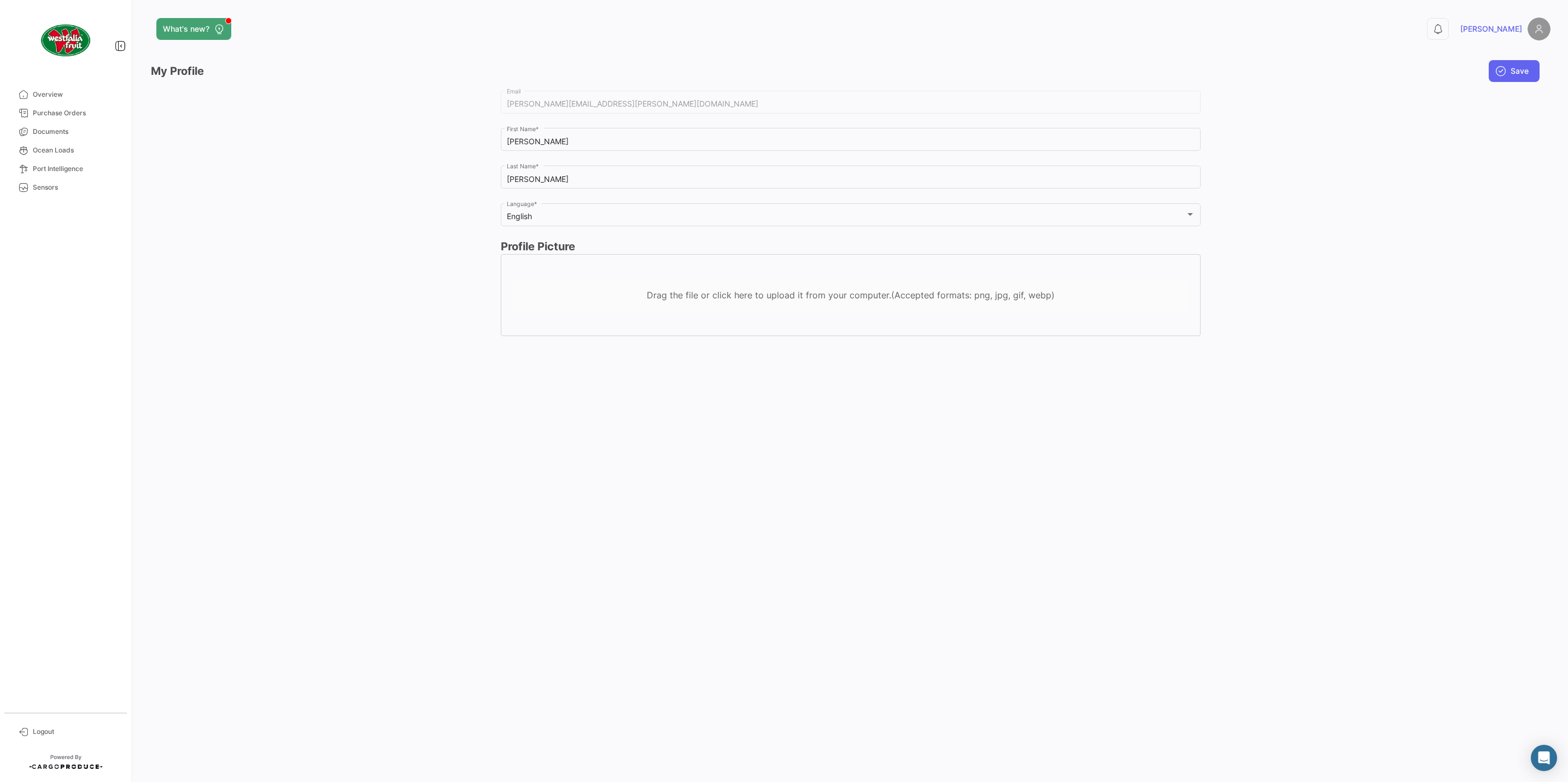
click at [602, 275] on div "Drag the file or click here to upload it from your computer.(Accepted formats: …" at bounding box center [850, 295] width 700 height 82
click at [1514, 24] on span "[PERSON_NAME]" at bounding box center [1491, 29] width 62 height 11
click at [187, 36] on button "What's new?" at bounding box center [194, 29] width 75 height 22
click at [62, 95] on span "Overview" at bounding box center [75, 94] width 86 height 10
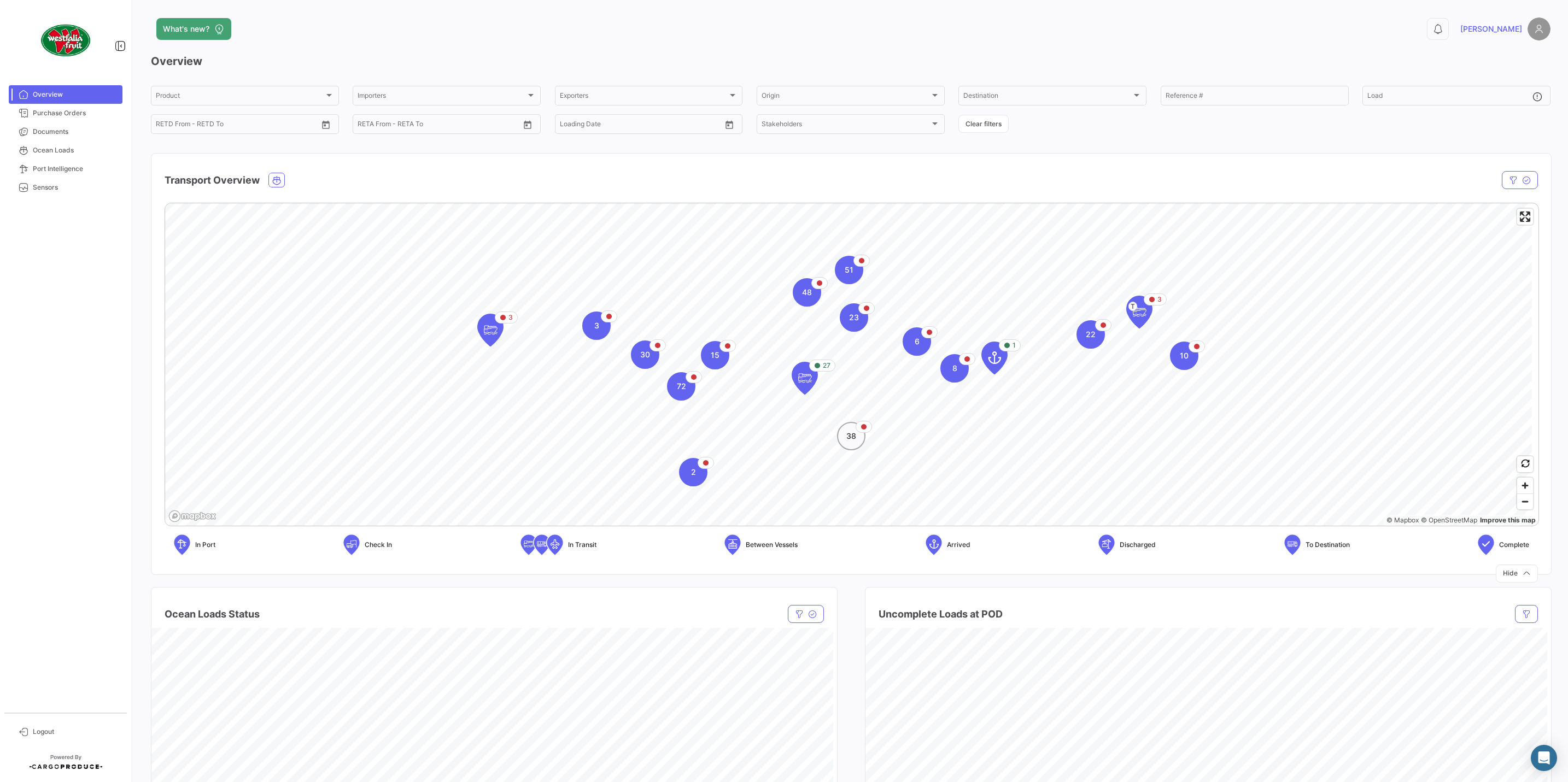
click at [850, 439] on span "38" at bounding box center [851, 436] width 10 height 11
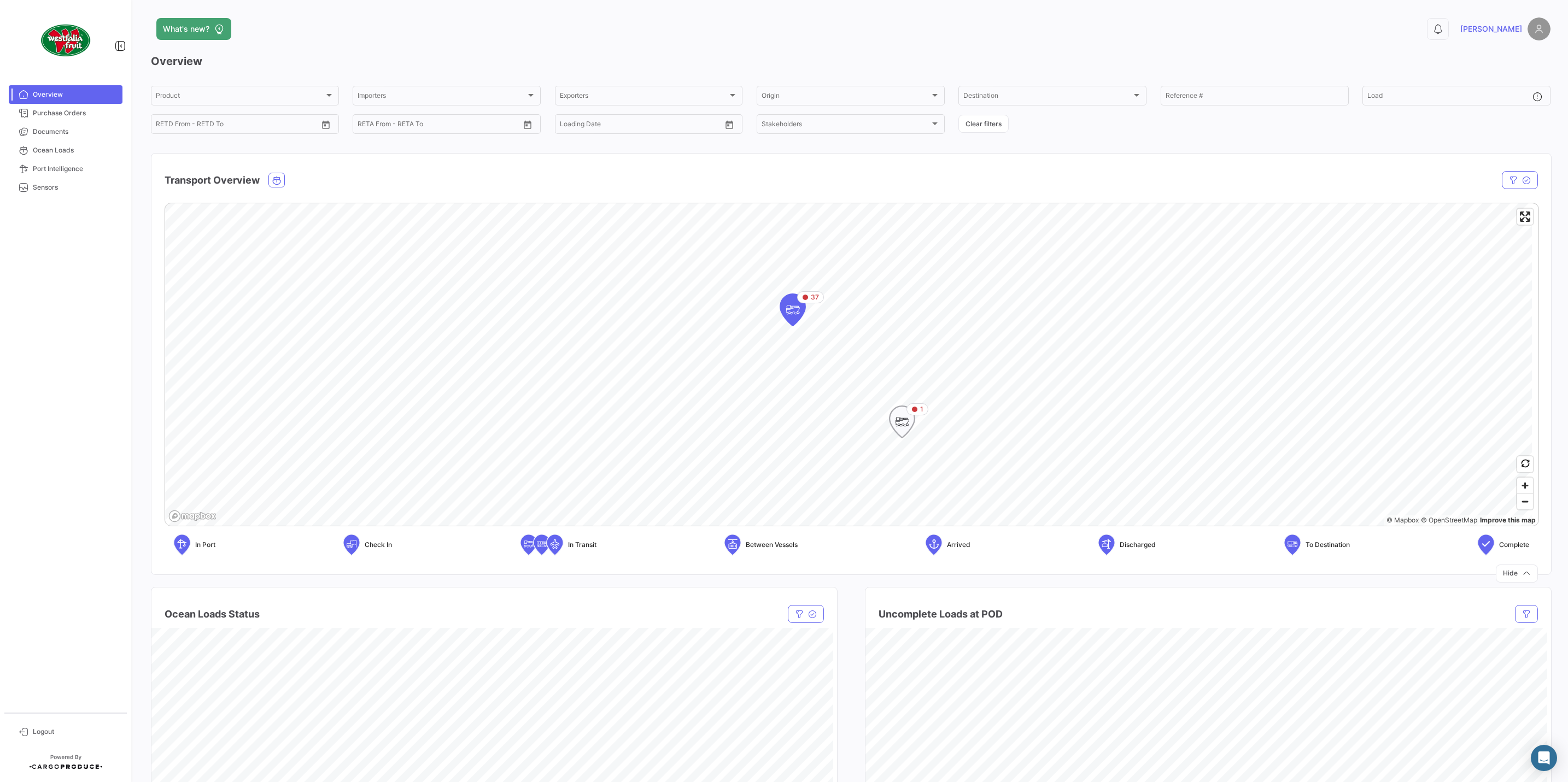
click at [900, 421] on icon "Map marker" at bounding box center [901, 422] width 15 height 23
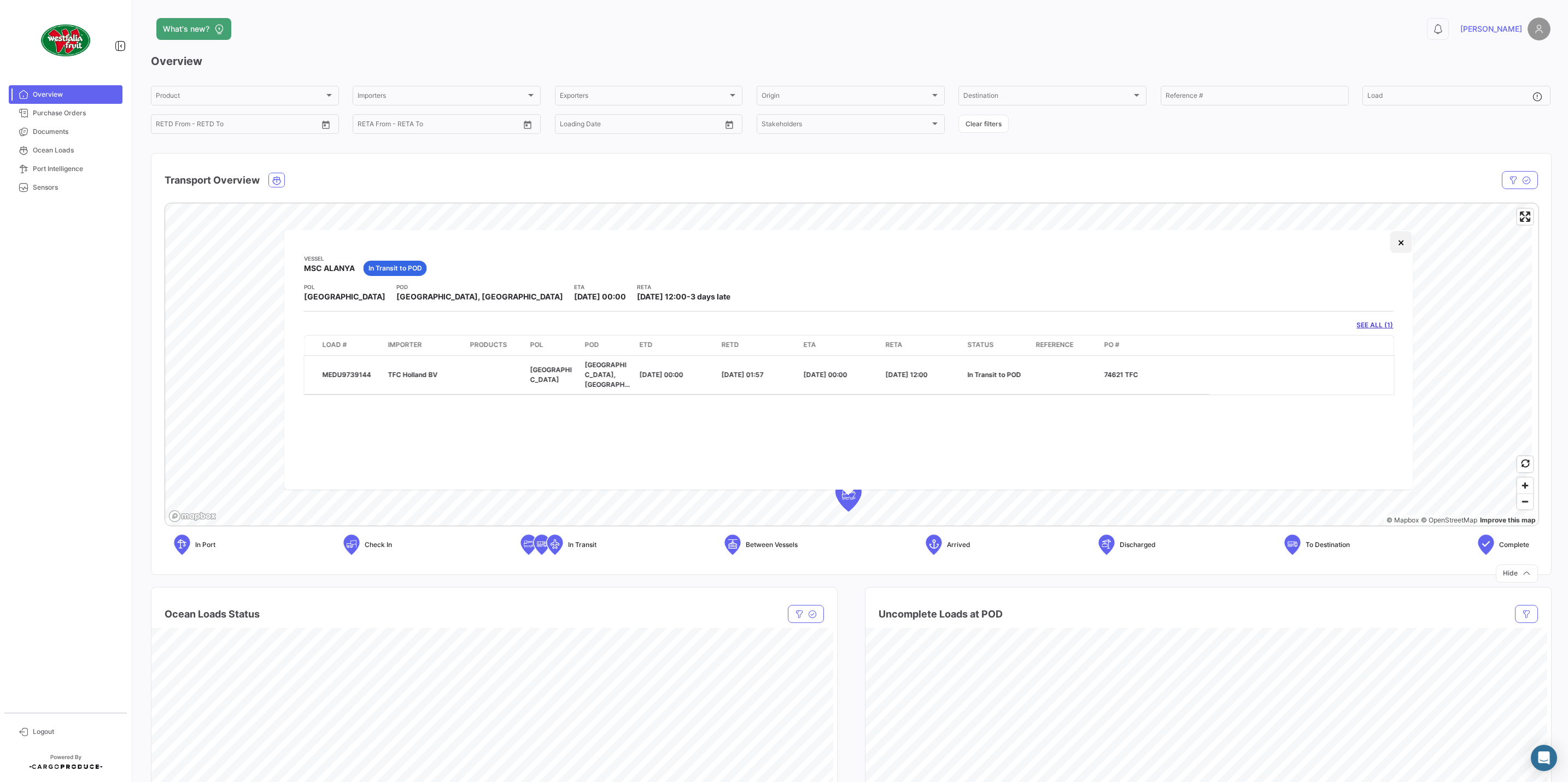
click at [1399, 241] on button "×" at bounding box center [1400, 242] width 22 height 22
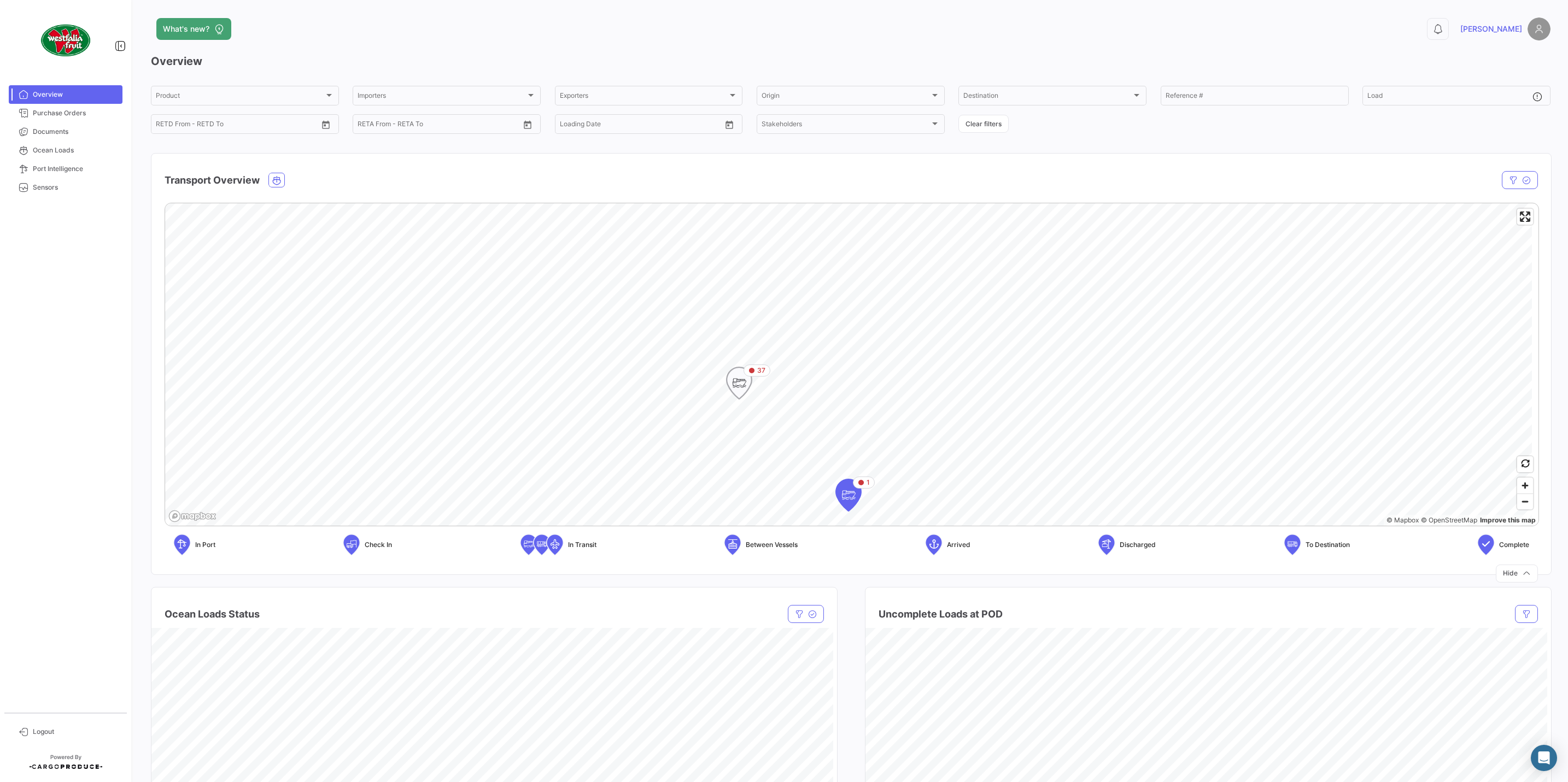
click at [738, 390] on icon "Map marker" at bounding box center [739, 383] width 15 height 23
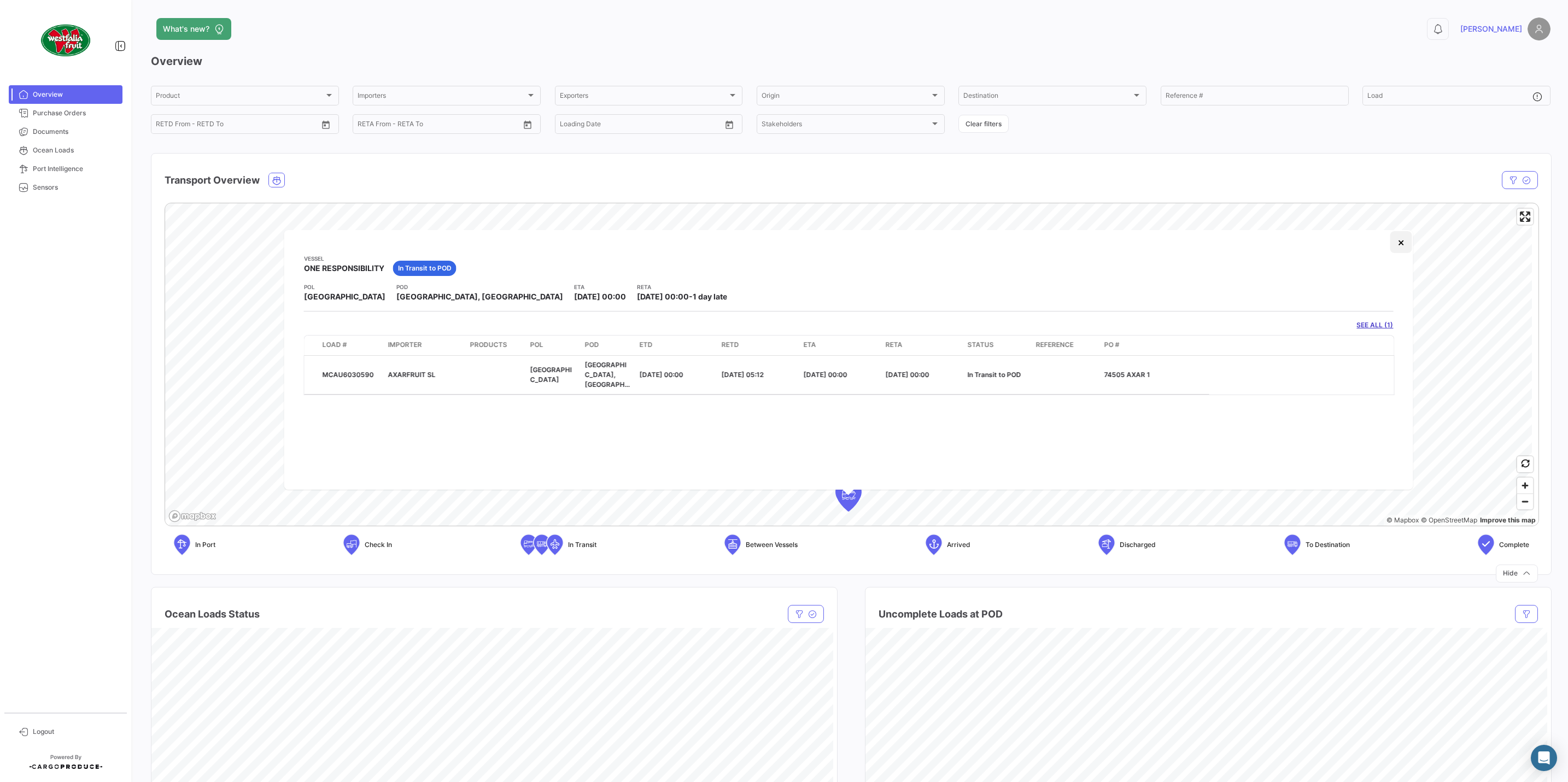
click at [1407, 250] on button "×" at bounding box center [1400, 242] width 22 height 22
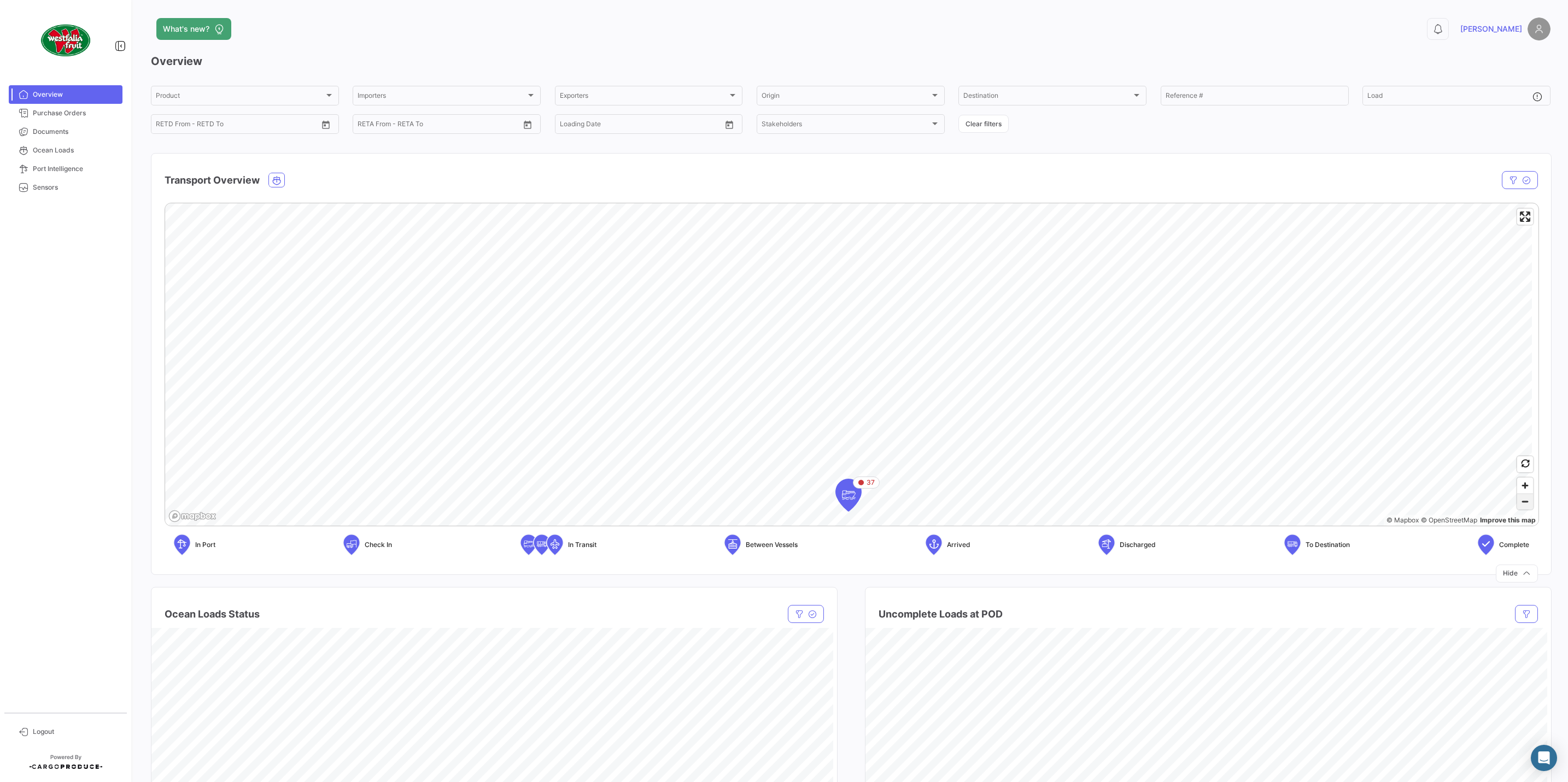
click at [1517, 500] on span "Zoom out" at bounding box center [1525, 501] width 15 height 15
click at [1519, 500] on span "Zoom out" at bounding box center [1525, 501] width 15 height 15
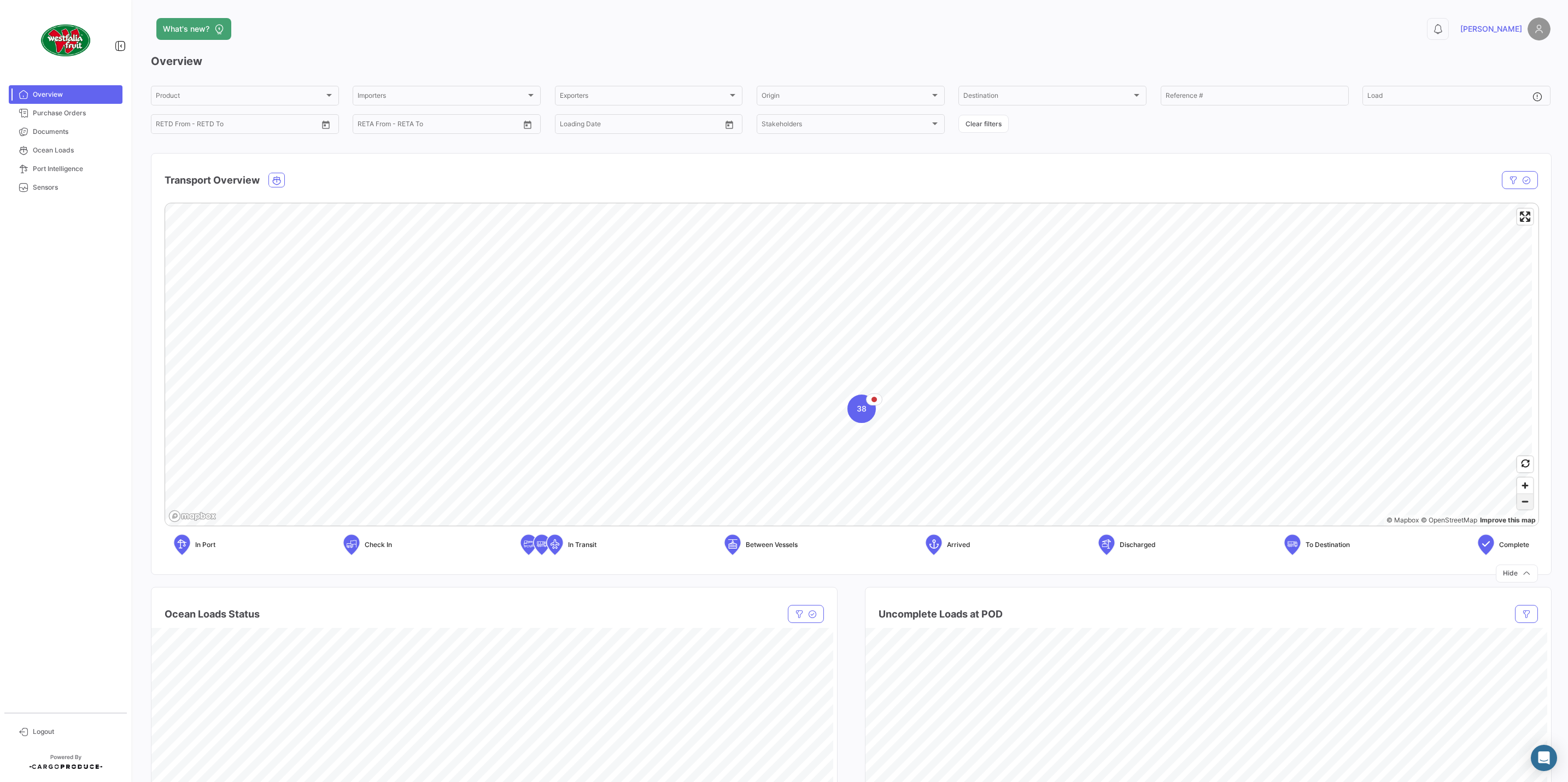
click at [1519, 500] on span "Zoom out" at bounding box center [1525, 501] width 15 height 15
click at [1174, 288] on icon "Map marker" at bounding box center [1181, 276] width 15 height 23
click at [1180, 286] on icon "Map marker" at bounding box center [1181, 279] width 15 height 23
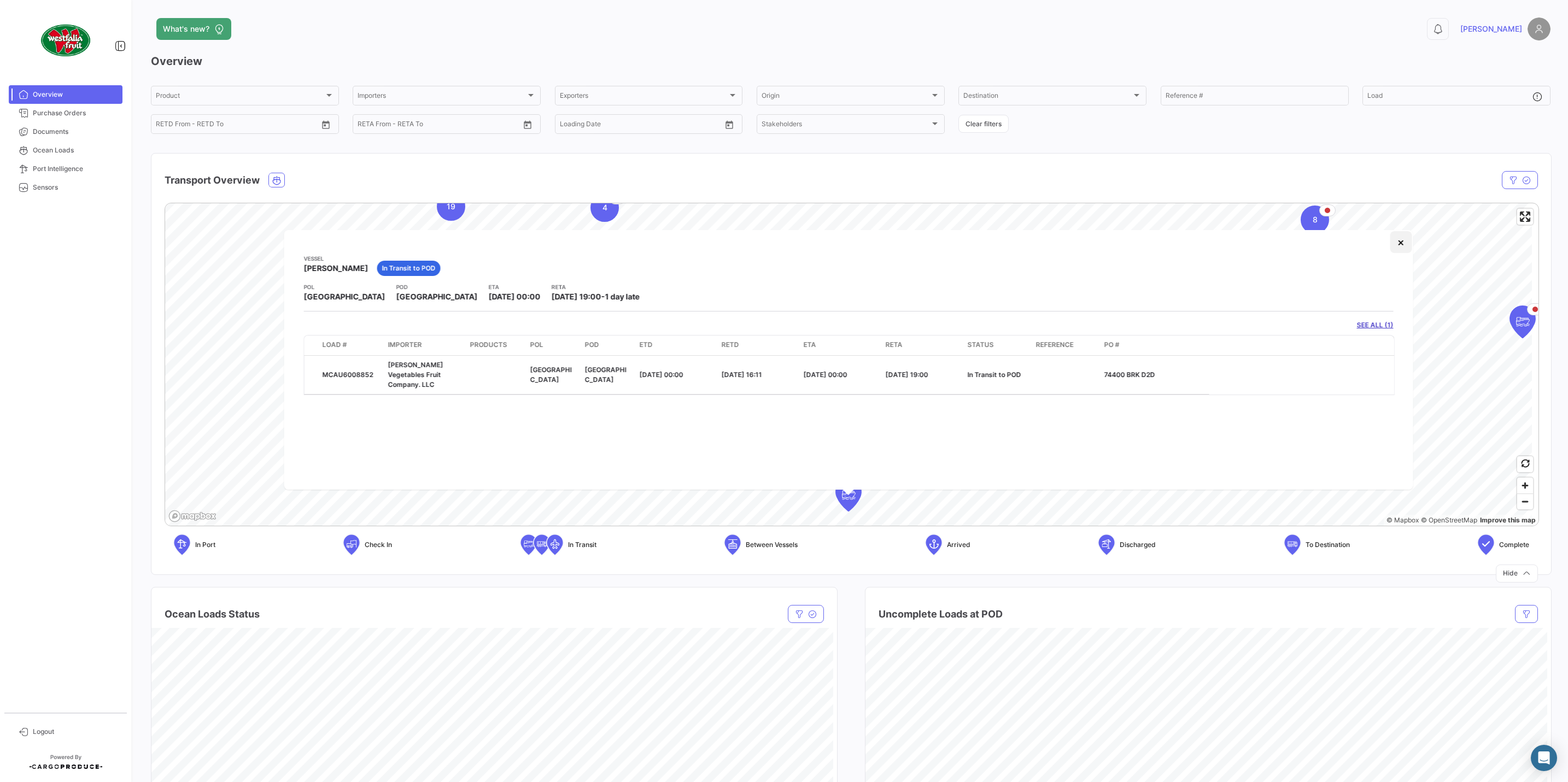
click at [1401, 244] on button "×" at bounding box center [1400, 242] width 22 height 22
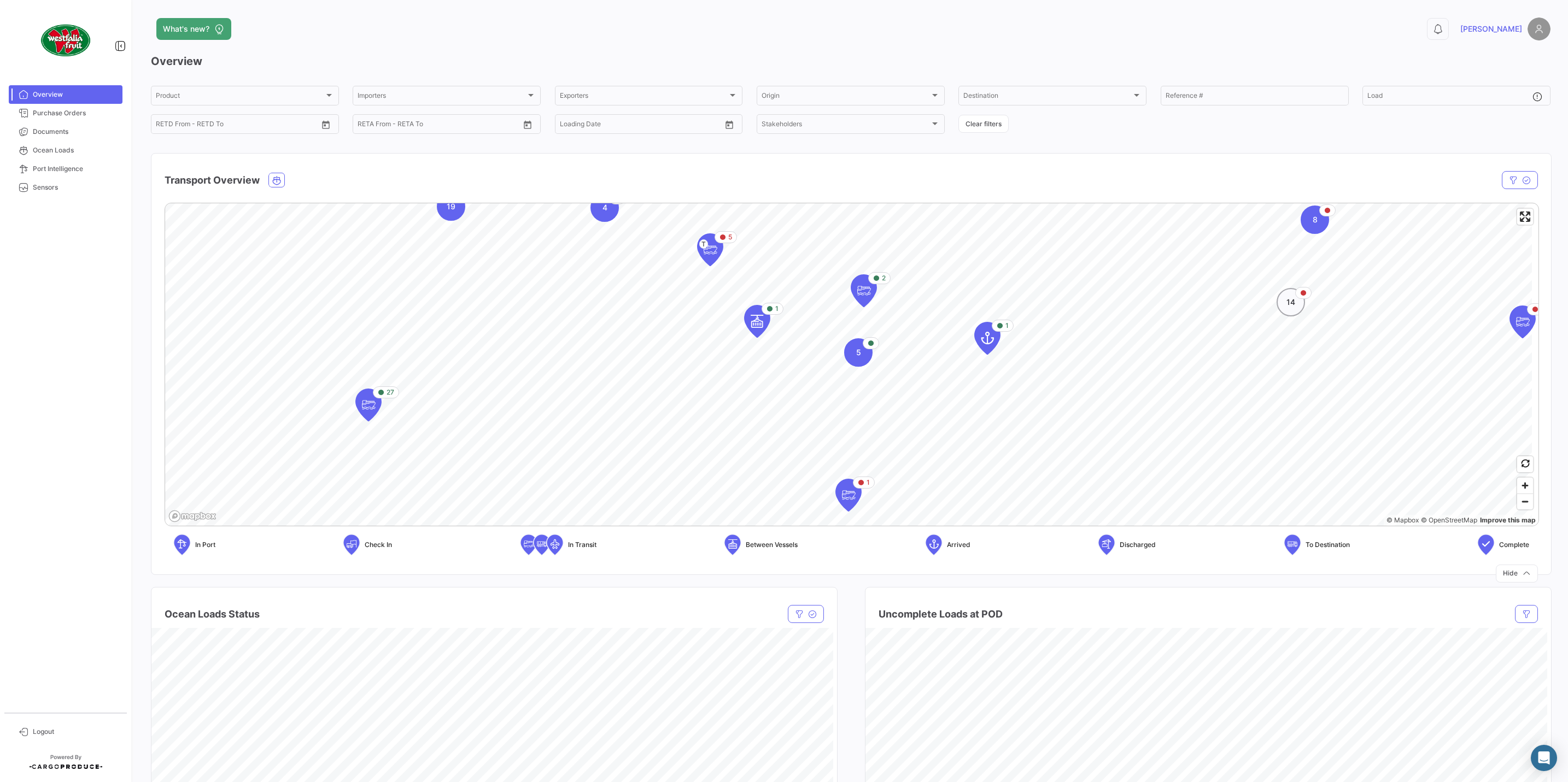
click at [1284, 309] on div "14" at bounding box center [1290, 302] width 29 height 29
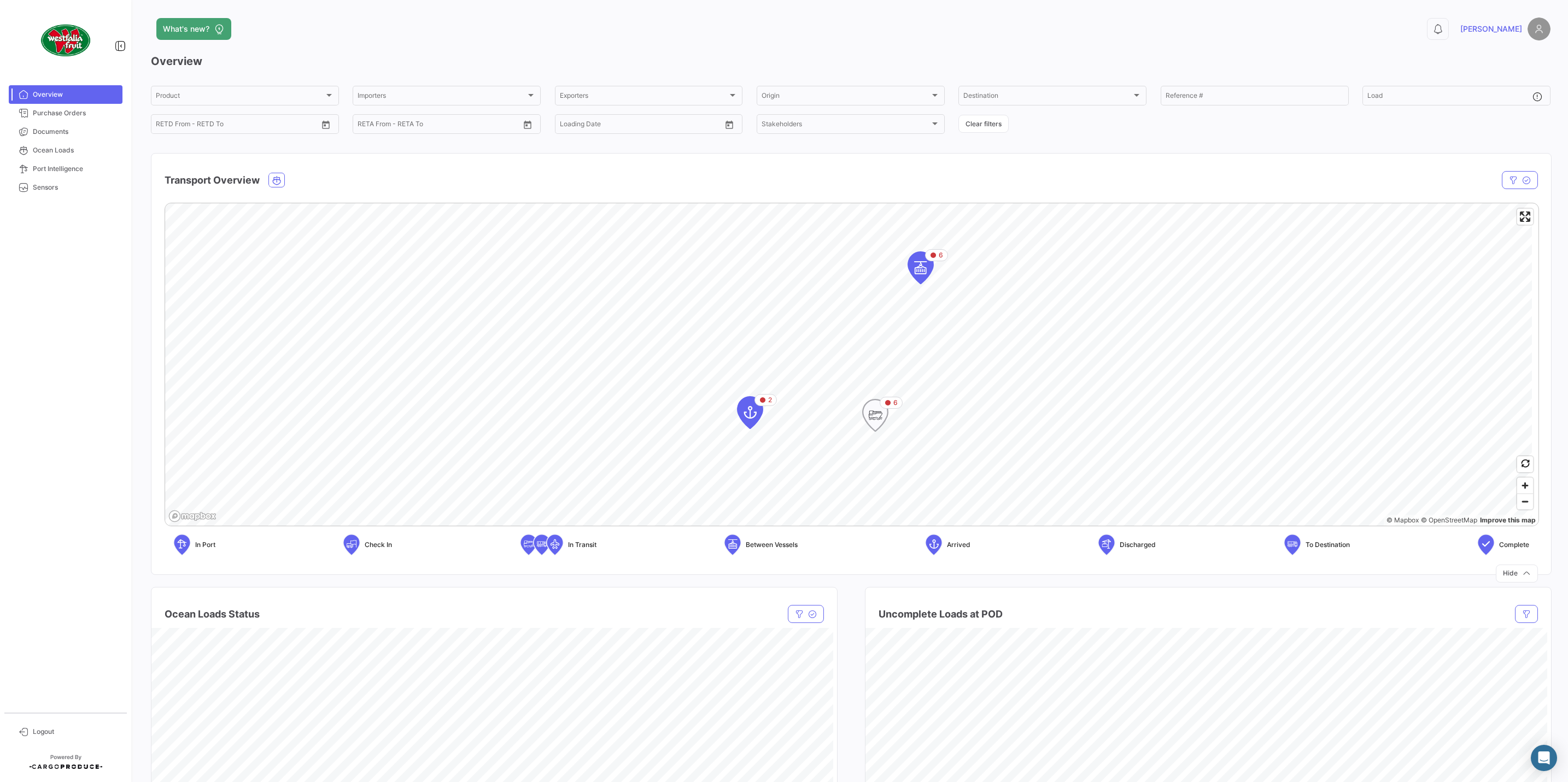
click at [881, 416] on icon "Map marker" at bounding box center [875, 415] width 15 height 23
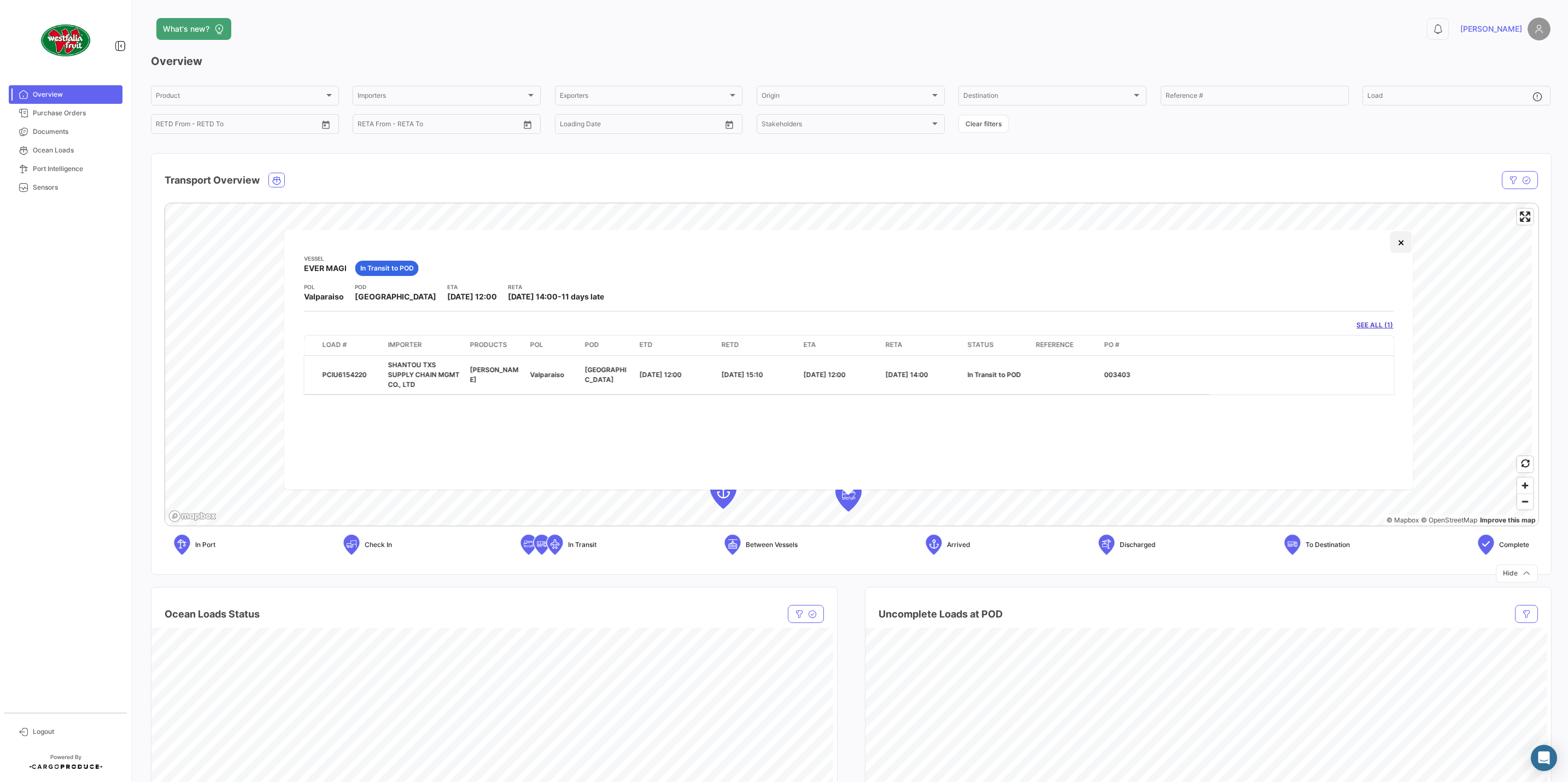
click at [1398, 242] on button "×" at bounding box center [1400, 242] width 22 height 22
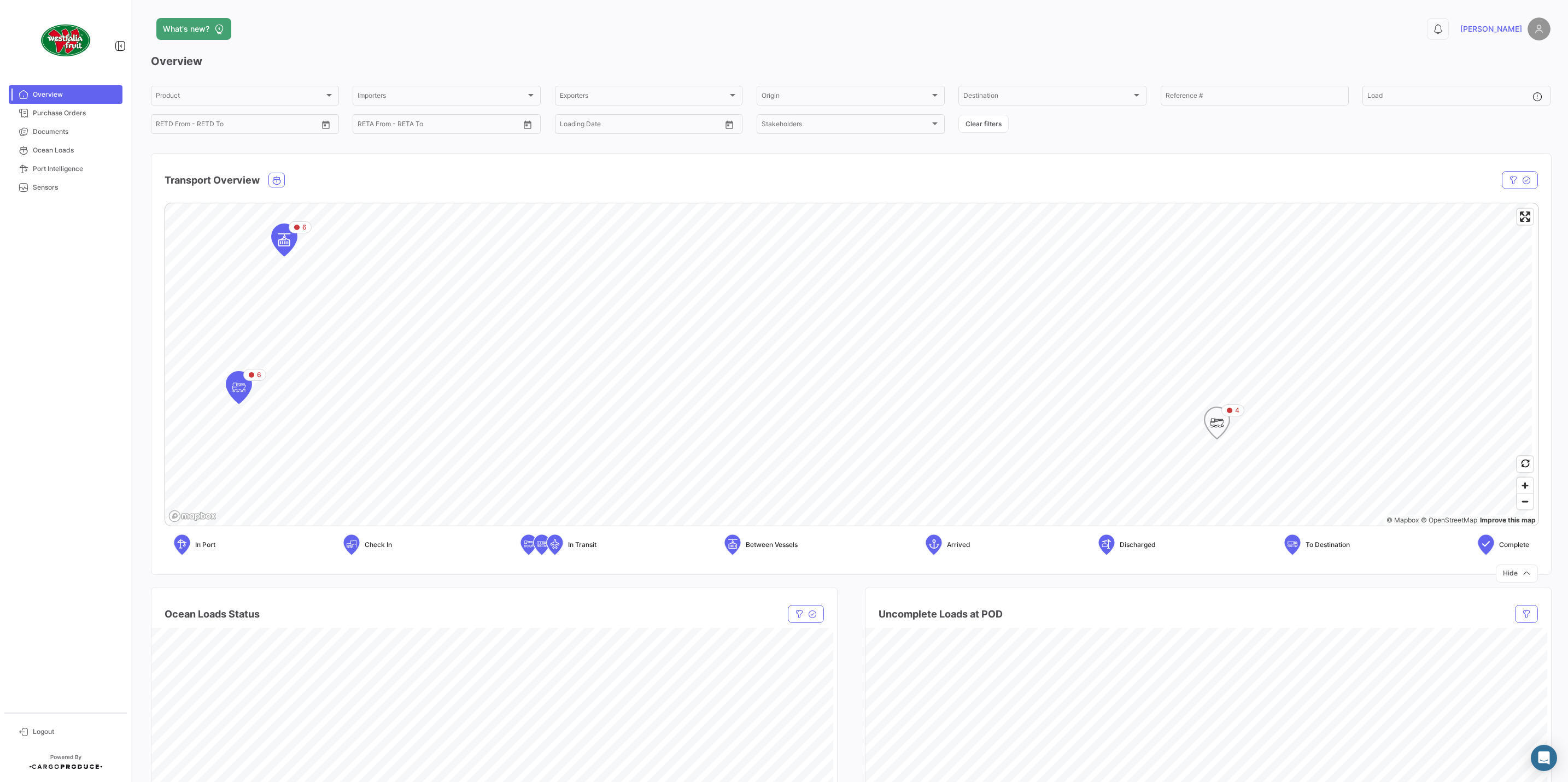
click at [1227, 429] on icon "Map marker" at bounding box center [1217, 423] width 25 height 32
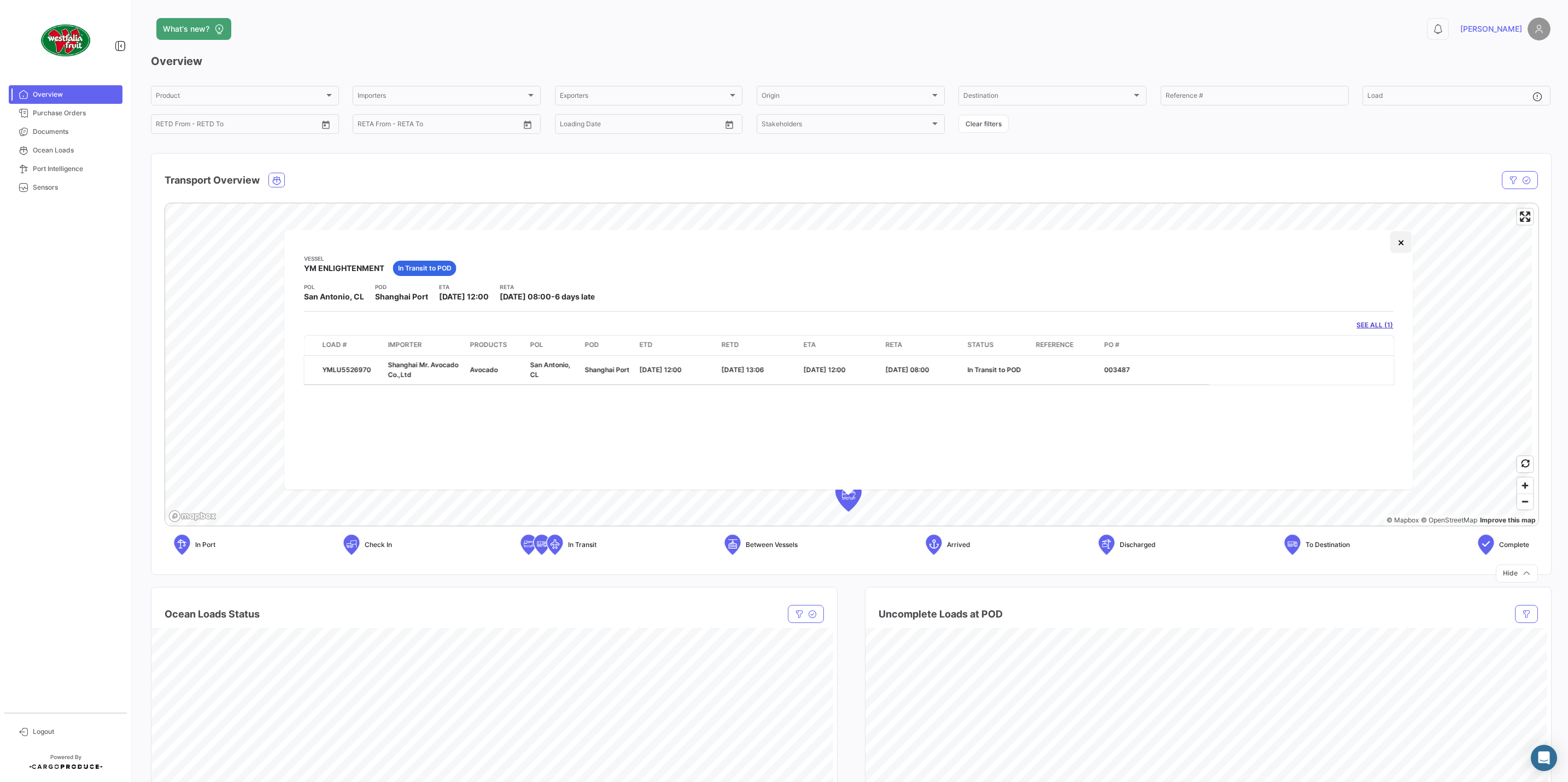
click at [1403, 243] on button "×" at bounding box center [1400, 242] width 22 height 22
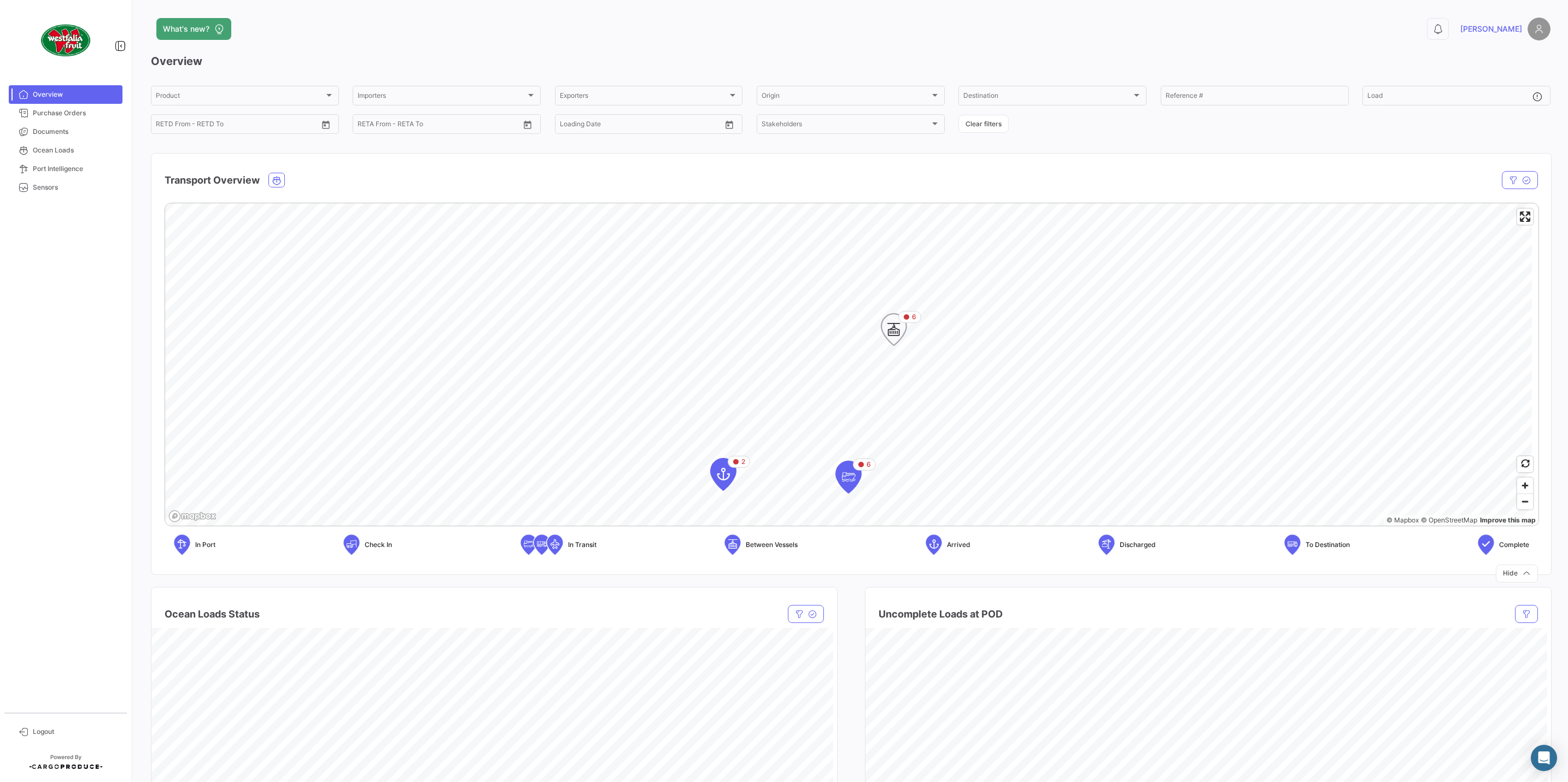
click at [901, 335] on icon "Map marker" at bounding box center [893, 329] width 15 height 23
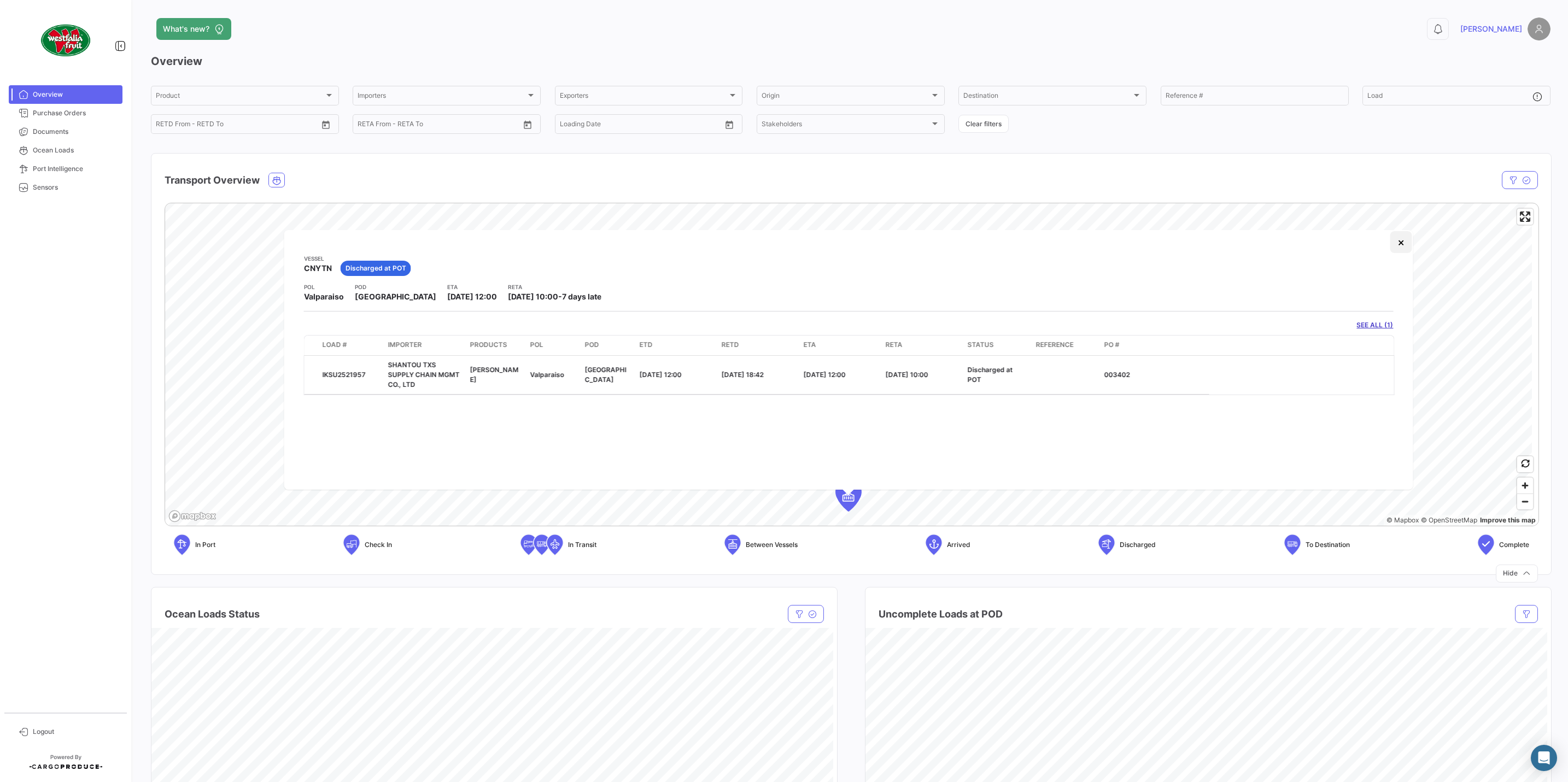
click at [1391, 247] on button "×" at bounding box center [1400, 242] width 22 height 22
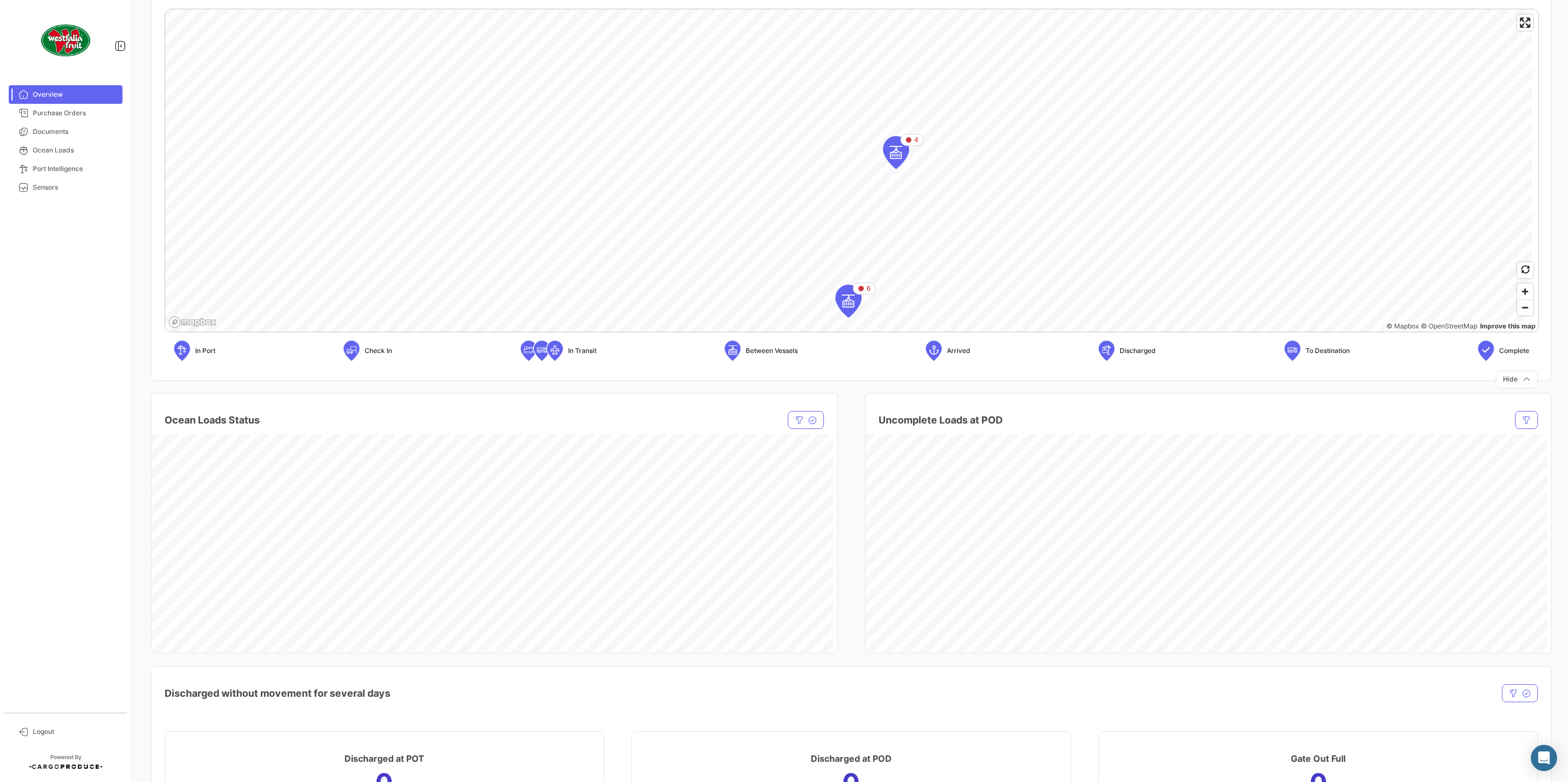
scroll to position [246, 0]
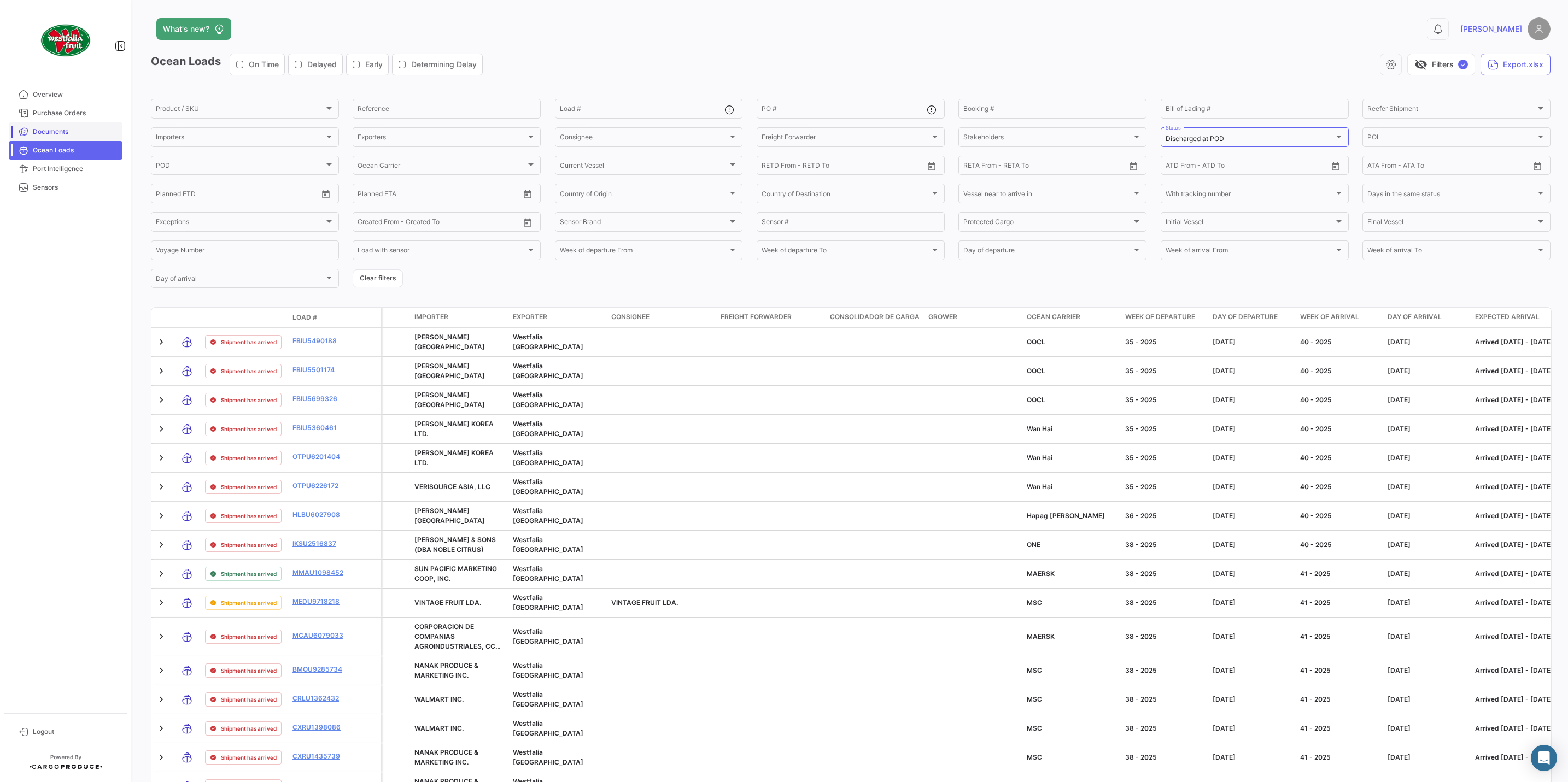
click at [59, 127] on span "Documents" at bounding box center [75, 132] width 86 height 10
click at [59, 108] on span "Purchase Orders" at bounding box center [75, 113] width 86 height 10
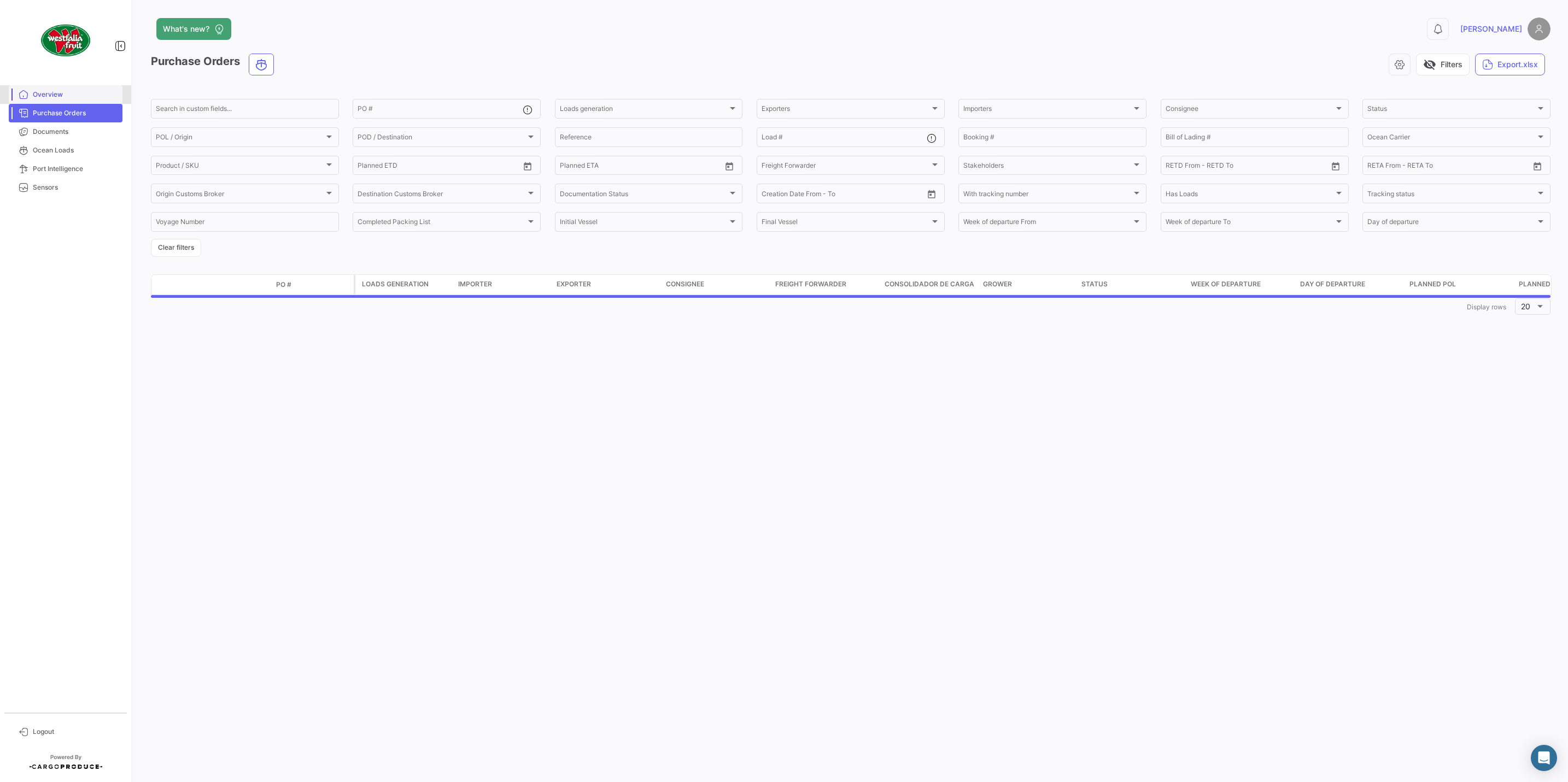
click at [73, 90] on span "Overview" at bounding box center [75, 94] width 86 height 10
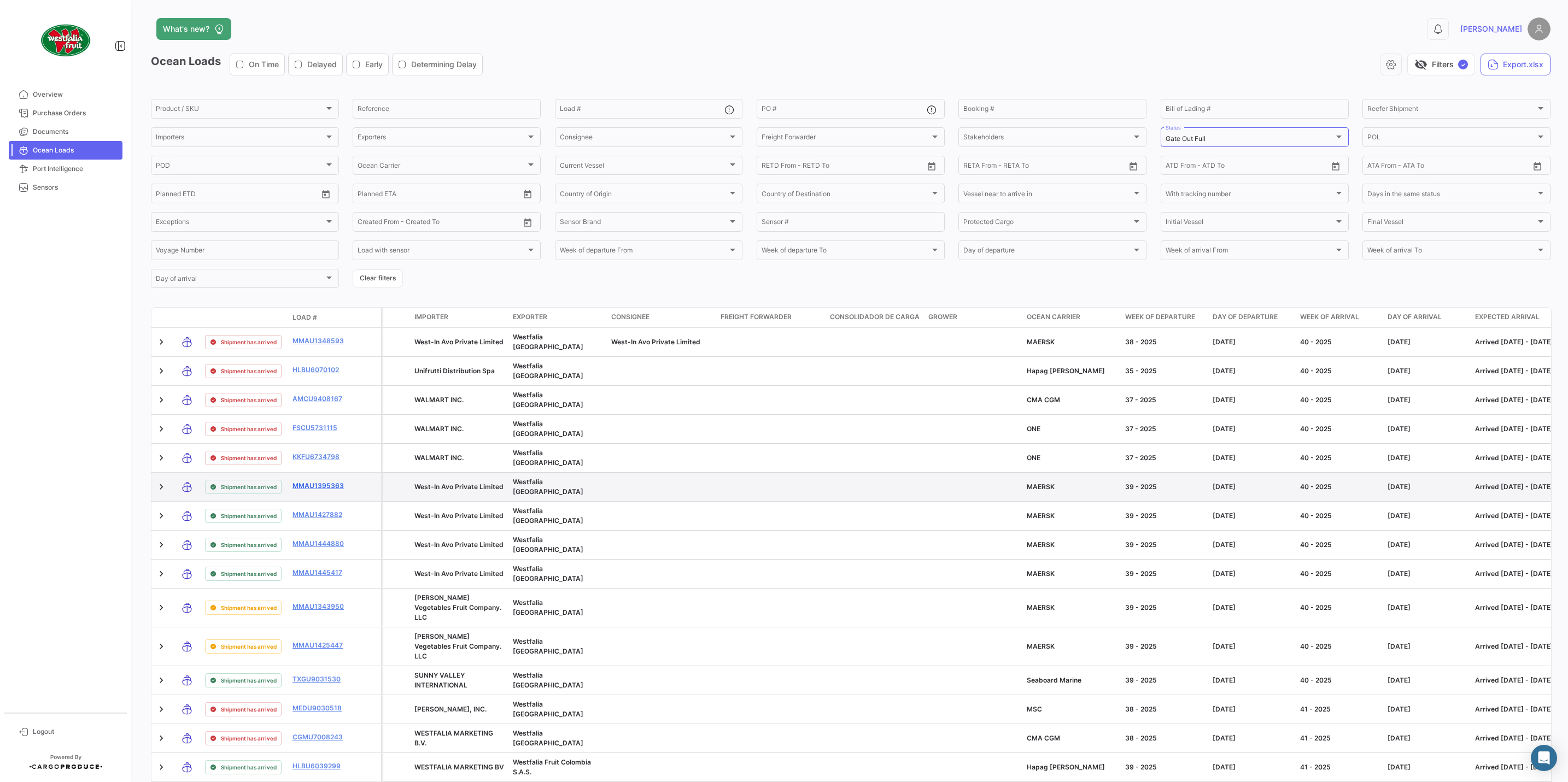
click at [335, 489] on link "MMAU1395363" at bounding box center [321, 485] width 57 height 10
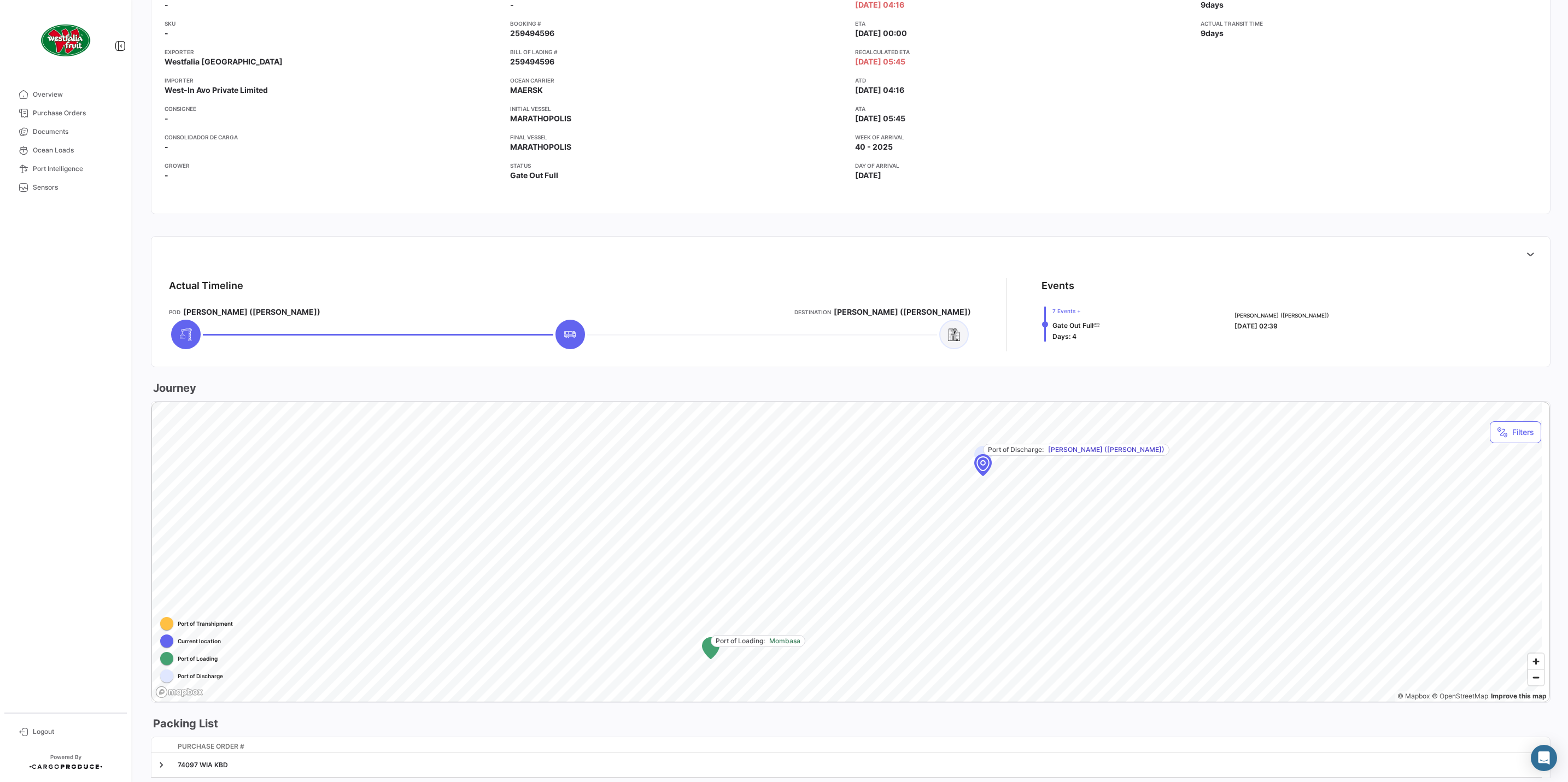
scroll to position [246, 0]
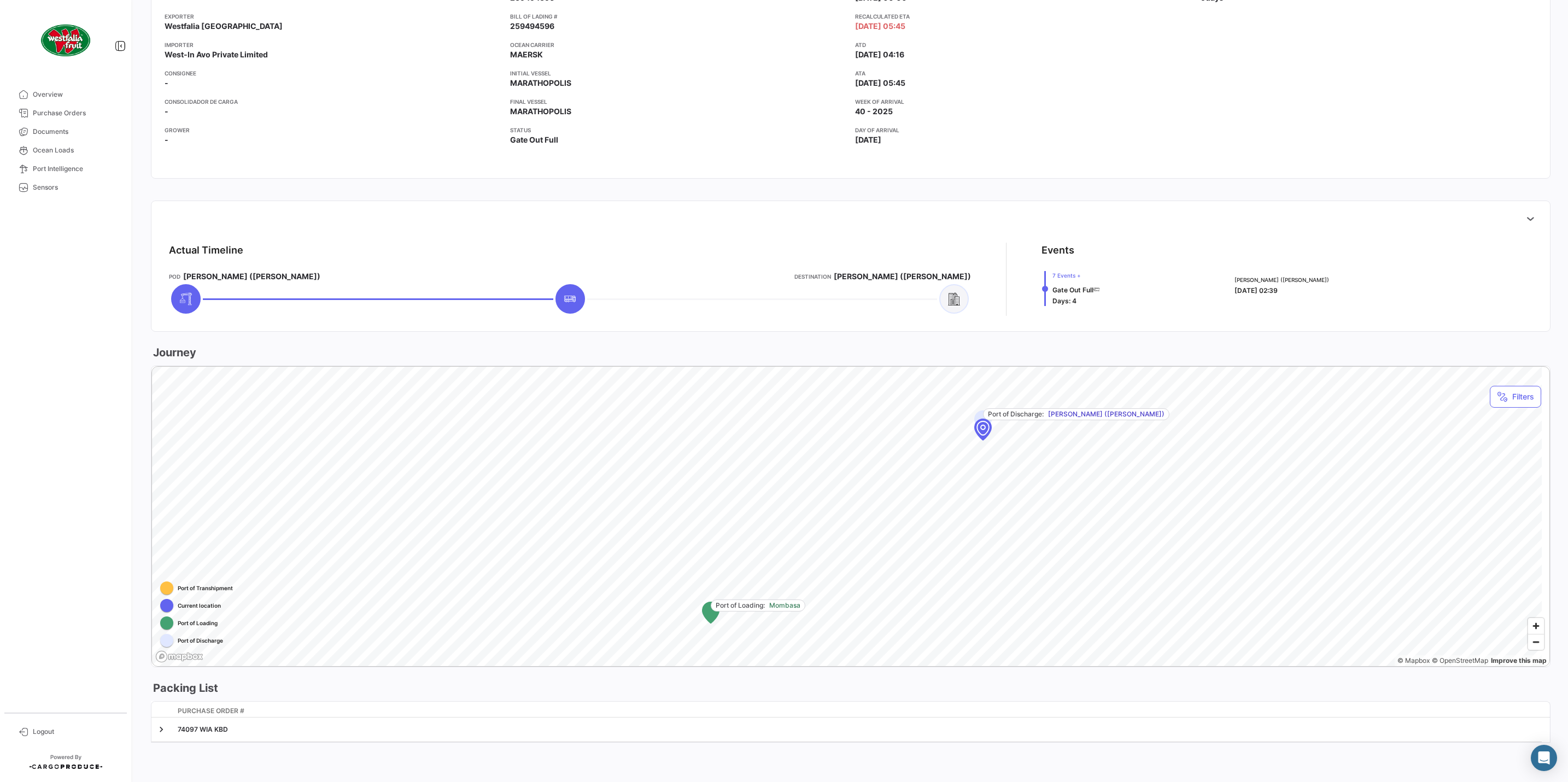
click at [986, 429] on div "Map marker" at bounding box center [982, 428] width 99 height 99
click at [855, 528] on div "Map marker" at bounding box center [846, 523] width 99 height 99
click at [834, 526] on div "Map marker" at bounding box center [846, 523] width 99 height 99
click at [804, 526] on div "Map marker" at bounding box center [846, 523] width 99 height 99
click at [839, 529] on div "Map marker" at bounding box center [846, 523] width 99 height 99
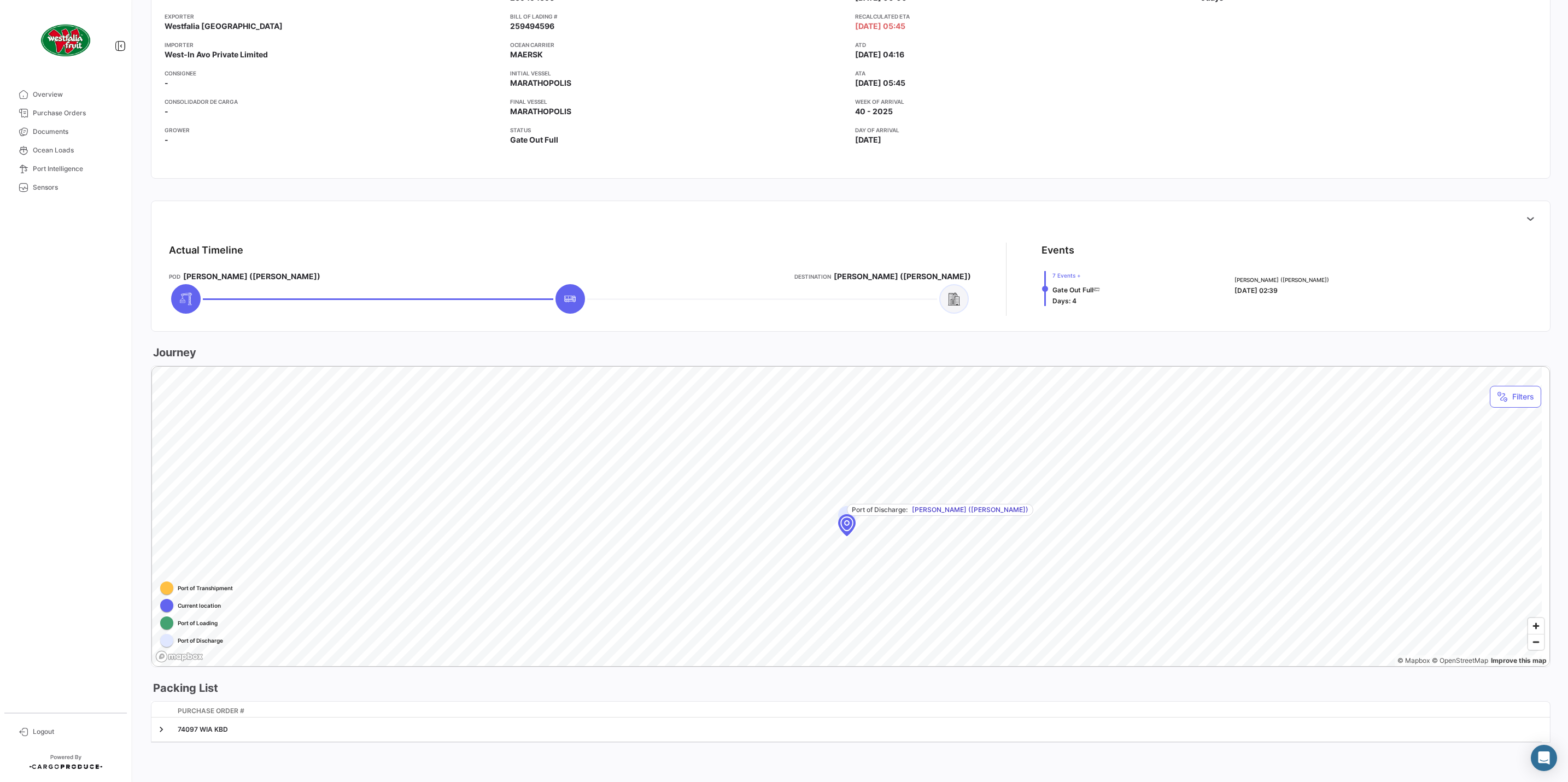
click at [847, 527] on div "Map marker" at bounding box center [846, 523] width 99 height 99
